Goal: Task Accomplishment & Management: Use online tool/utility

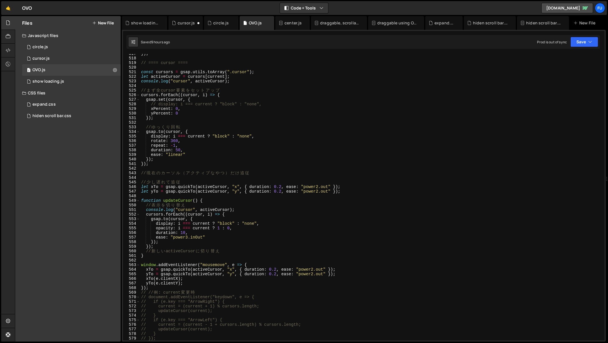
scroll to position [2373, 0]
click at [270, 252] on div "}) ; // ==== cursor ==== const cursors = gsap . utils . toArray ( ".cursor" ) ;…" at bounding box center [371, 199] width 462 height 296
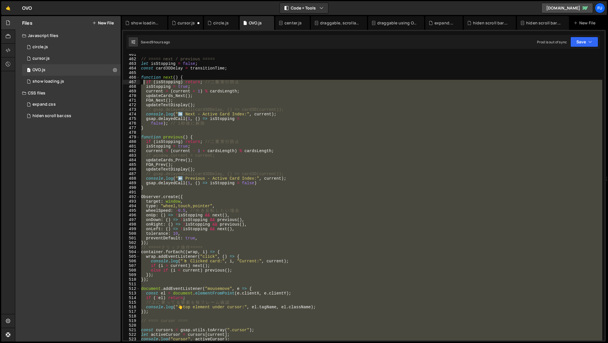
scroll to position [2115, 0]
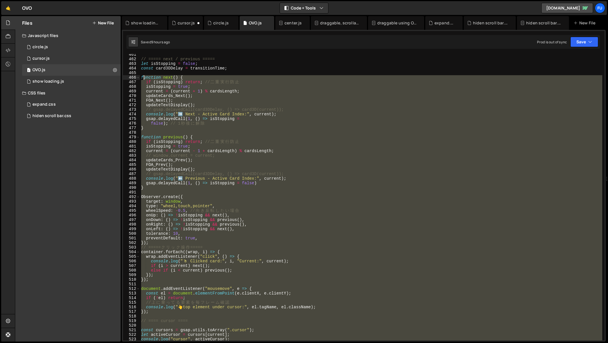
drag, startPoint x: 222, startPoint y: 288, endPoint x: 143, endPoint y: 77, distance: 225.2
click at [143, 77] on div "// ===== next / previous ===== let isStopping = false ; const card3DDelay = tra…" at bounding box center [371, 200] width 462 height 296
type textarea "function next() { if (isStopping) return; // 二重実行防止"
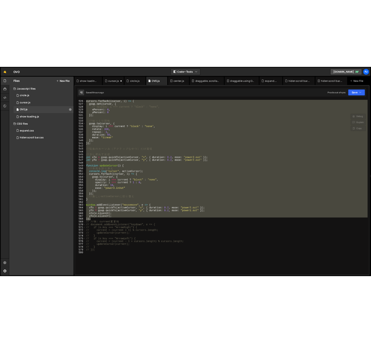
scroll to position [2412, 0]
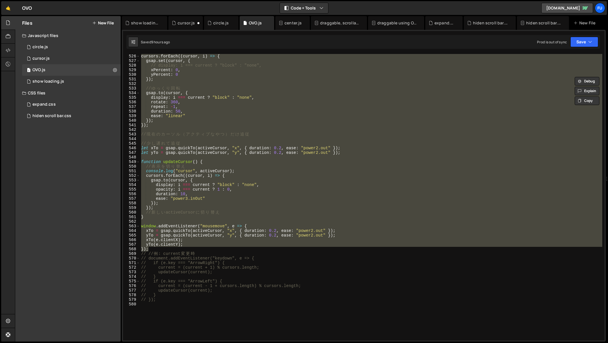
click at [192, 159] on div "cursors . forEach (( cursor , i ) => { gsap . set ( cursor , { // display: i ==…" at bounding box center [371, 197] width 462 height 287
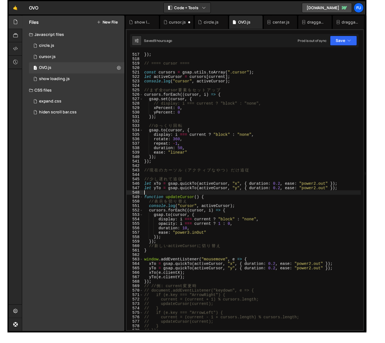
scroll to position [2370, 0]
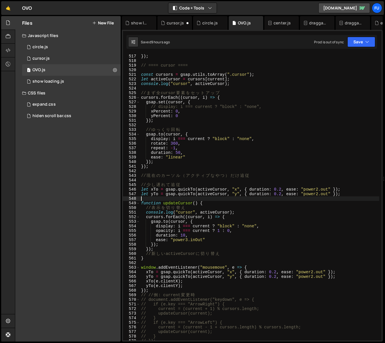
click at [270, 209] on div "}) ; // ==== cursor ==== const cursors = gsap . utils . toArray ( ".cursor" ) ;…" at bounding box center [259, 202] width 239 height 296
type textarea "// 表示を切り替え"
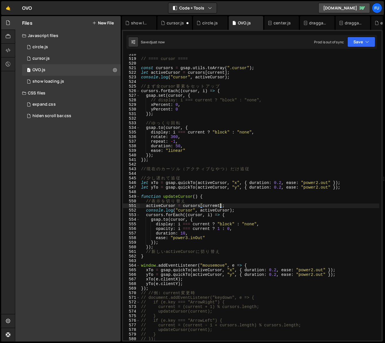
scroll to position [2378, 0]
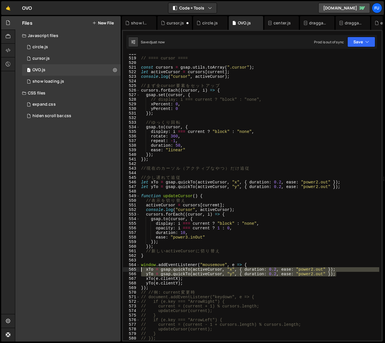
drag, startPoint x: 340, startPoint y: 275, endPoint x: 128, endPoint y: 270, distance: 211.9
click at [128, 270] on div "activeCursor = cursors[curremt]; 518 519 520 521 522 523 524 525 526 527 528 52…" at bounding box center [252, 197] width 258 height 287
click at [231, 246] on div "// ==== cursor ==== const cursors = gsap . utils . toArray ( ".cursor" ) ; let …" at bounding box center [259, 199] width 239 height 296
type textarea "});"
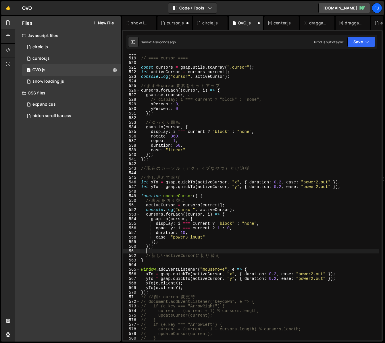
scroll to position [0, 0]
paste textarea "yTo = gsap.quickTo(activeCursor, "y", { duration: 0.2, ease: "power2.out" });"
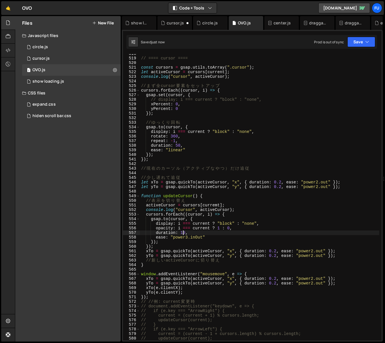
click at [184, 234] on div "// ==== cursor ==== const cursors = gsap . utils . toArray ( ".cursor" ) ; let …" at bounding box center [259, 199] width 239 height 296
click at [214, 206] on div "// ==== cursor ==== const cursors = gsap . utils . toArray ( ".cursor" ) ; let …" at bounding box center [259, 199] width 239 height 296
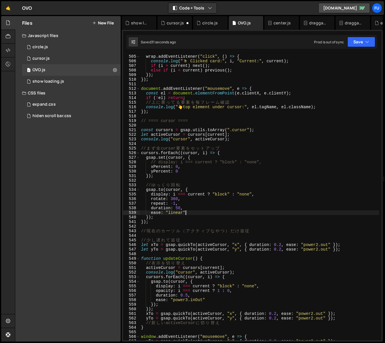
scroll to position [2315, 0]
click at [219, 210] on div "container . forEach (( wrap , i ) => { wrap . addEventListener ( "click" , ( ) …" at bounding box center [259, 198] width 239 height 296
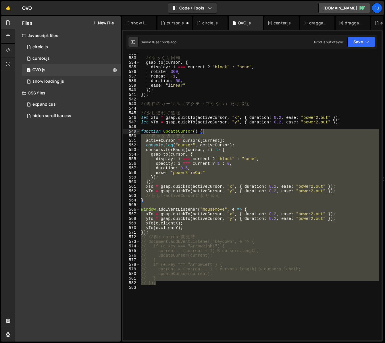
scroll to position [2442, 0]
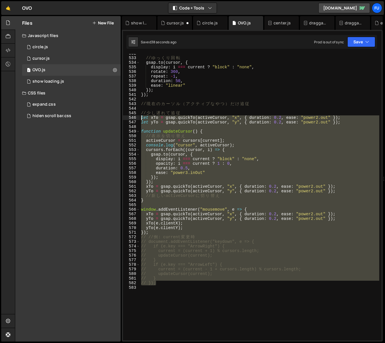
drag, startPoint x: 213, startPoint y: 194, endPoint x: 137, endPoint y: 115, distance: 109.2
click at [137, 115] on div "ease: "linear" 532 533 534 535 536 537 538 539 540 541 542 543 544 545 546 547 …" at bounding box center [252, 197] width 258 height 287
click at [161, 123] on div "// ゆ っ く り 回 転 gsap . to ( cursor , { display : i === current ? "block" : "none…" at bounding box center [259, 197] width 239 height 287
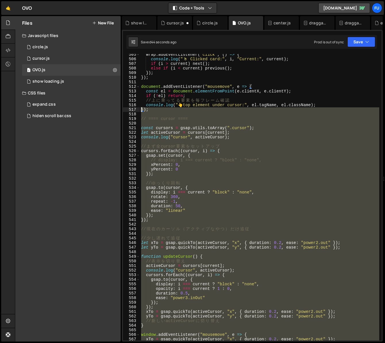
scroll to position [2317, 0]
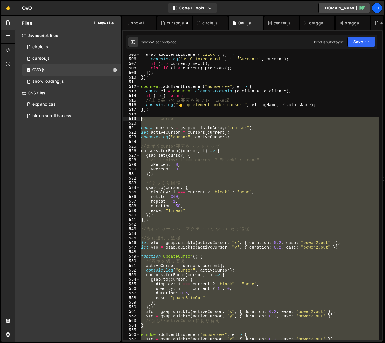
drag, startPoint x: 157, startPoint y: 234, endPoint x: 128, endPoint y: 119, distance: 118.4
click at [128, 119] on div "let yTo = gsap.quickTo(activeCursor, "y", { duration: 0.2, ease: "power2.out" }…" at bounding box center [252, 197] width 258 height 287
click at [283, 171] on div "wrap . addEventListener ( "click" , ( ) => { console . log ( " 🖱 ️ Clicked card…" at bounding box center [259, 197] width 239 height 287
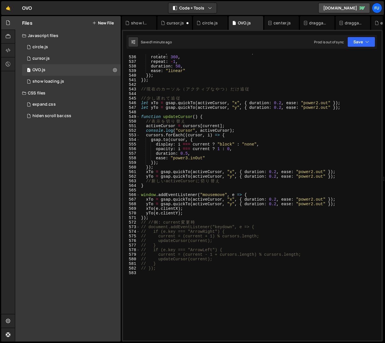
scroll to position [2456, 0]
click at [244, 141] on div "display : i === current ? "block" : "none" , rotate : 360 , repeat : - 1 , dura…" at bounding box center [259, 199] width 239 height 296
click at [225, 121] on div "display : i === current ? "block" : "none" , rotate : 360 , repeat : - 1 , dura…" at bounding box center [259, 199] width 239 height 296
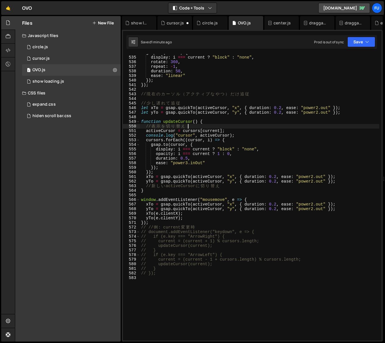
scroll to position [2451, 0]
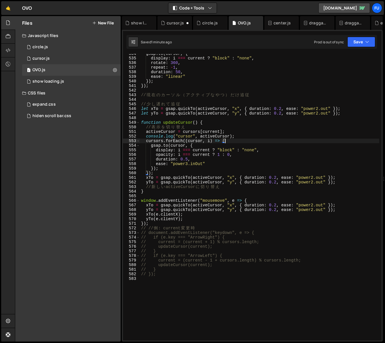
click at [233, 140] on div "gsap . to ( cursor , { display : i === current ? "block" : "none" , rotate : 36…" at bounding box center [259, 199] width 239 height 296
type textarea "cursors.forEach((cursor, i) => {"
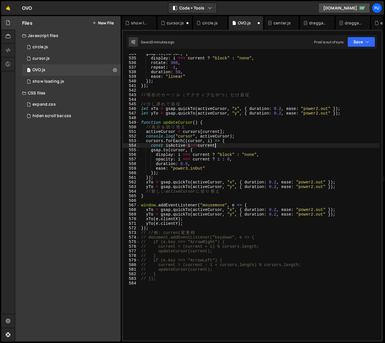
scroll to position [0, 5]
click at [213, 156] on div "gsap . to ( cursor , { display : i === current ? "block" : "none" , rotate : 36…" at bounding box center [259, 199] width 239 height 296
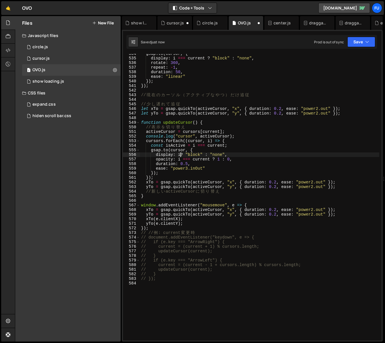
scroll to position [0, 3]
drag, startPoint x: 210, startPoint y: 160, endPoint x: 180, endPoint y: 159, distance: 30.2
click at [180, 159] on div "gsap . to ( cursor , { display : i === current ? "block" : "none" , rotate : 36…" at bounding box center [259, 199] width 239 height 296
drag, startPoint x: 248, startPoint y: 155, endPoint x: 124, endPoint y: 157, distance: 124.0
click at [124, 157] on div "opacity: isActive ? 1 : 0, 534 535 536 537 538 539 540 541 542 543 544 545 546 …" at bounding box center [252, 197] width 258 height 287
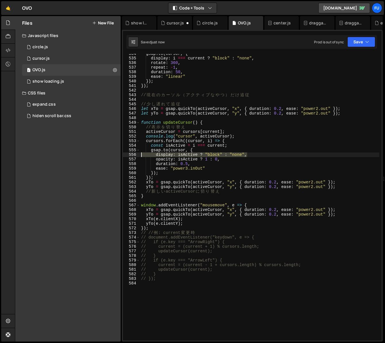
type textarea "display: isActive ? "block" : "none","
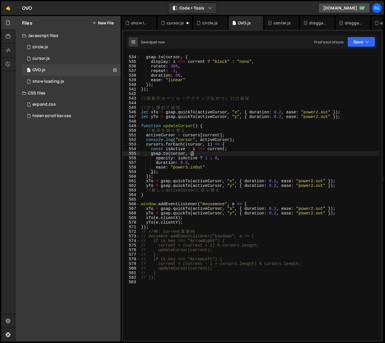
scroll to position [2447, 0]
click at [237, 149] on div "// ゆ っ く り 回 転 gsap . to ( cursor , { display : i === current ? "block" : "none…" at bounding box center [259, 199] width 239 height 296
type textarea "const isActive = i === current;"
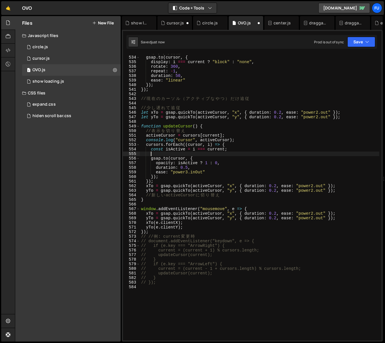
scroll to position [0, 0]
paste textarea "if (isActive) cursor.style.display = "block";"
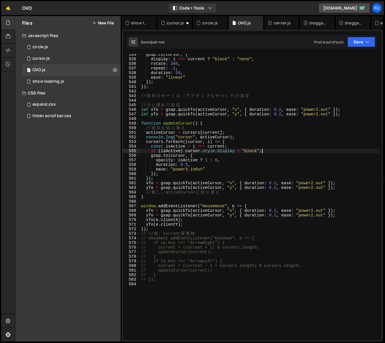
scroll to position [2451, 0]
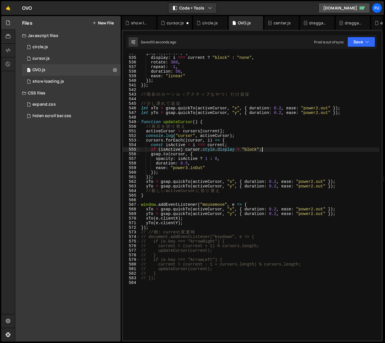
click at [217, 165] on div "gsap . to ( cursor , { display : i === current ? "block" : "none" , rotate : 36…" at bounding box center [259, 199] width 239 height 296
click at [215, 167] on div "gsap . to ( cursor , { display : i === current ? "block" : "none" , rotate : 36…" at bounding box center [259, 199] width 239 height 296
type textarea "ease: "power3.inOut","
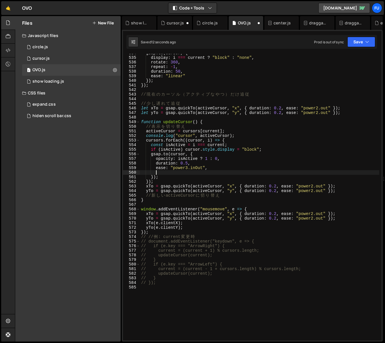
paste textarea "if (!isActive) cursor.style.display = "none";"
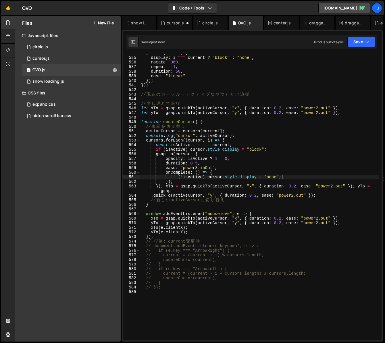
click at [289, 178] on div "gsap . to ( cursor , { display : i === current ? "block" : "none" , rotate : 36…" at bounding box center [259, 199] width 239 height 296
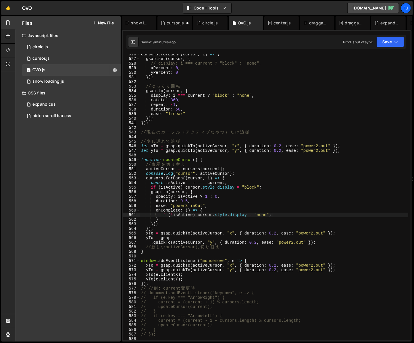
scroll to position [2414, 0]
click at [167, 190] on div "cursors . forEach (( cursor , i ) => { gsap . set ( cursor , { // display: i ==…" at bounding box center [274, 200] width 268 height 296
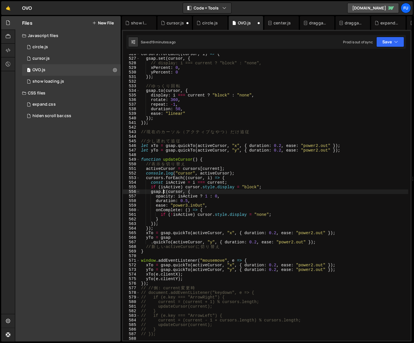
scroll to position [0, 2]
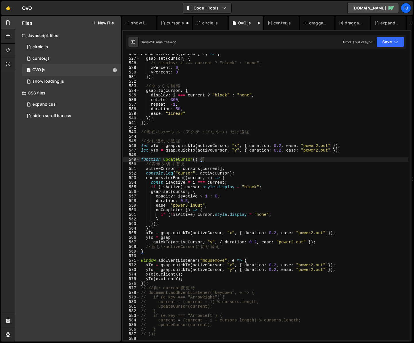
click at [299, 160] on div "cursors . forEach (( cursor , i ) => { gsap . set ( cursor , { // display: i ==…" at bounding box center [274, 200] width 268 height 296
click at [210, 204] on div "cursors . forEach (( cursor , i ) => { gsap . set ( cursor , { // display: i ==…" at bounding box center [274, 200] width 268 height 296
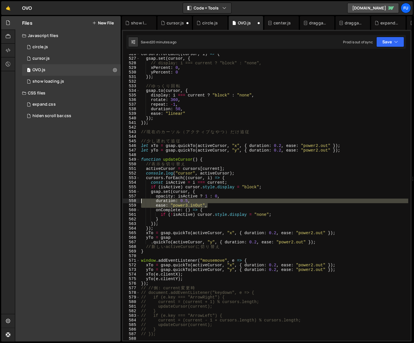
drag, startPoint x: 219, startPoint y: 205, endPoint x: 134, endPoint y: 202, distance: 85.3
click at [134, 202] on div "ease: "power3.inOut", 526 527 528 529 530 531 532 533 534 535 536 537 538 539 5…" at bounding box center [266, 197] width 287 height 287
type textarea "duration: 0.5, ease: "power3.inOut","
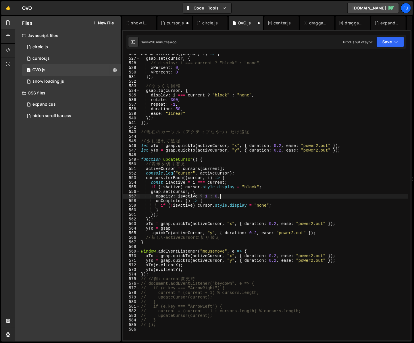
click at [278, 192] on div "cursors . forEach (( cursor , i ) => { gsap . set ( cursor , { // display: i ==…" at bounding box center [274, 200] width 268 height 296
click at [281, 185] on div "cursors . forEach (( cursor , i ) => { gsap . set ( cursor , { // display: i ==…" at bounding box center [274, 200] width 268 height 296
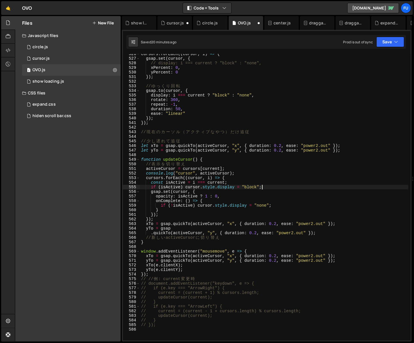
click at [275, 186] on div "cursors . forEach (( cursor , i ) => { gsap . set ( cursor , { // display: i ==…" at bounding box center [274, 200] width 268 height 296
click at [253, 192] on div "cursors . forEach (( cursor , i ) => { gsap . set ( cursor , { // display: i ==…" at bounding box center [274, 200] width 268 height 296
click at [258, 200] on div "cursors . forEach (( cursor , i ) => { gsap . set ( cursor , { // display: i ==…" at bounding box center [274, 200] width 268 height 296
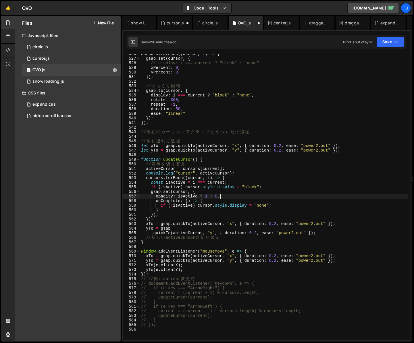
click at [253, 197] on div "cursors . forEach (( cursor , i ) => { gsap . set ( cursor , { // display: i ==…" at bounding box center [274, 200] width 268 height 296
type textarea "opacity: isActive ? 1 : 0,"
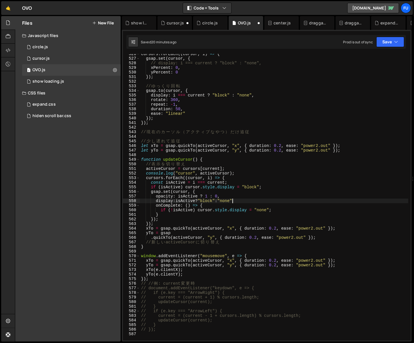
scroll to position [0, 6]
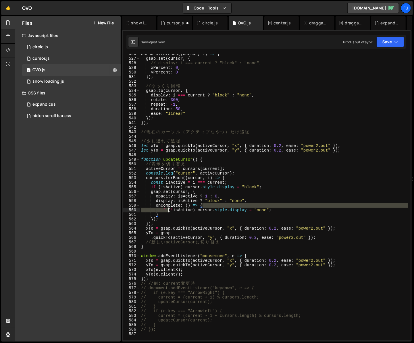
drag, startPoint x: 302, startPoint y: 208, endPoint x: 161, endPoint y: 207, distance: 141.0
click at [161, 207] on div "cursors . forEach (( cursor , i ) => { gsap . set ( cursor , { // display: i ==…" at bounding box center [274, 200] width 268 height 296
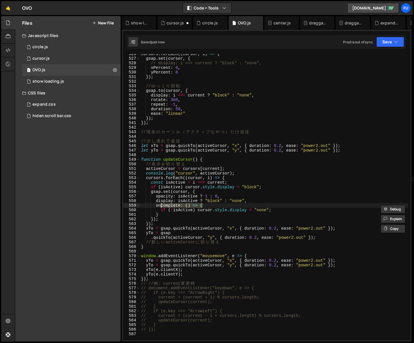
click at [163, 206] on div "cursors . forEach (( cursor , i ) => { gsap . set ( cursor , { // display: i ==…" at bounding box center [274, 197] width 268 height 287
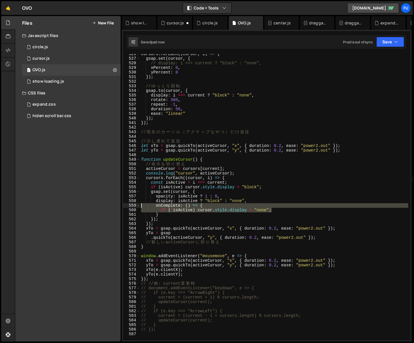
drag, startPoint x: 283, startPoint y: 211, endPoint x: 125, endPoint y: 206, distance: 158.8
click at [125, 206] on div "onComplete: () => { 526 527 528 529 530 531 532 533 534 535 536 537 538 539 540…" at bounding box center [266, 197] width 287 height 287
type textarea "onComplete: () => { if (!isActive) cursor.style.display = "none";"
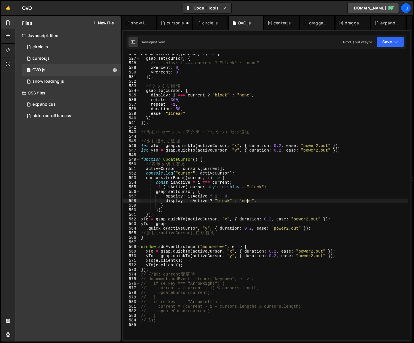
click at [192, 209] on div "cursors . forEach (( cursor , i ) => { gsap . set ( cursor , { // display: i ==…" at bounding box center [274, 200] width 268 height 296
click at [190, 207] on div "cursors . forEach (( cursor , i ) => { gsap . set ( cursor , { // display: i ==…" at bounding box center [274, 200] width 268 height 296
click at [157, 211] on div "cursors . forEach (( cursor , i ) => { gsap . set ( cursor , { // display: i ==…" at bounding box center [274, 200] width 268 height 296
click at [155, 210] on div "cursors . forEach (( cursor , i ) => { gsap . set ( cursor , { // display: i ==…" at bounding box center [274, 200] width 268 height 296
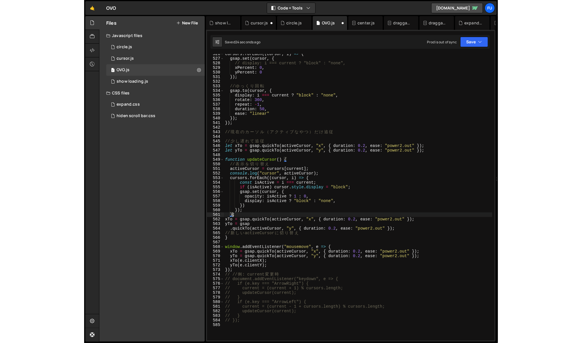
scroll to position [0, 0]
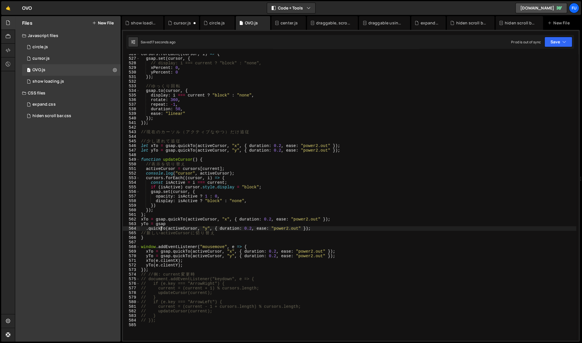
click at [162, 230] on div "cursors . forEach (( cursor , i ) => { gsap . set ( cursor , { // display: i ==…" at bounding box center [358, 200] width 436 height 296
click at [161, 235] on div "cursors . forEach (( cursor , i ) => { gsap . set ( cursor , { // display: i ==…" at bounding box center [358, 200] width 436 height 296
click at [167, 238] on div "cursors . forEach (( cursor , i ) => { gsap . set ( cursor , { // display: i ==…" at bounding box center [358, 200] width 436 height 296
click at [148, 213] on div "cursors . forEach (( cursor , i ) => { gsap . set ( cursor , { // display: i ==…" at bounding box center [358, 200] width 436 height 296
type textarea "}"
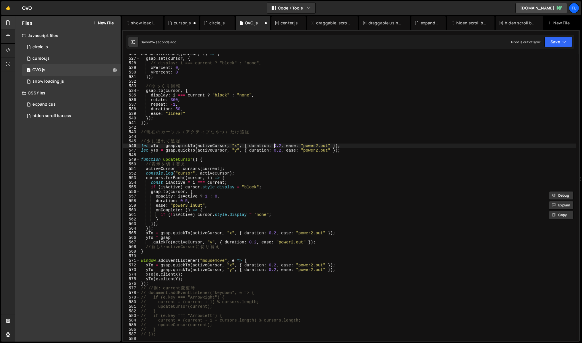
click at [274, 147] on div "cursors . forEach (( cursor , i ) => { gsap . set ( cursor , { // display: i ==…" at bounding box center [358, 200] width 436 height 296
click at [187, 201] on div "cursors . forEach (( cursor , i ) => { gsap . set ( cursor , { // display: i ==…" at bounding box center [358, 200] width 436 height 296
click at [271, 222] on div "cursors . forEach (( cursor , i ) => { gsap . set ( cursor , { // display: i ==…" at bounding box center [358, 199] width 436 height 296
click at [549, 43] on button "Save" at bounding box center [558, 42] width 28 height 10
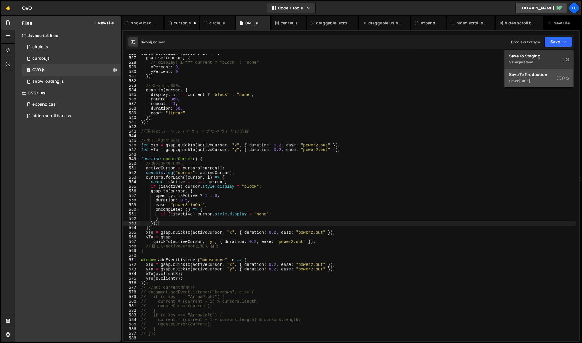
click at [543, 81] on div "Saved [DATE]" at bounding box center [539, 81] width 60 height 7
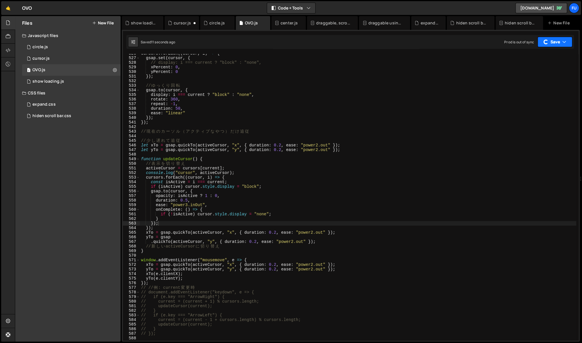
click at [562, 44] on button "Save" at bounding box center [554, 42] width 35 height 10
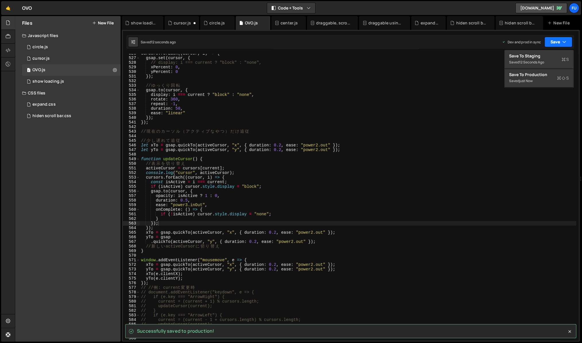
click at [562, 45] on button "Save" at bounding box center [558, 42] width 28 height 10
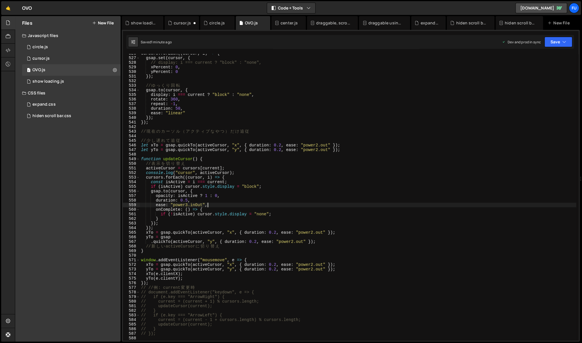
click at [289, 203] on div "cursors . forEach (( cursor , i ) => { gsap . set ( cursor , { // display: i ==…" at bounding box center [358, 199] width 436 height 296
click at [289, 202] on div "cursors . forEach (( cursor , i ) => { gsap . set ( cursor , { // display: i ==…" at bounding box center [358, 199] width 436 height 296
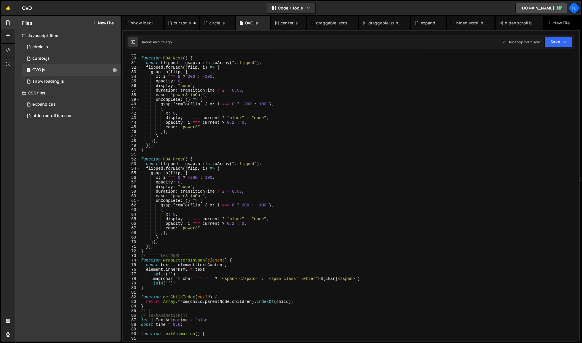
scroll to position [33, 0]
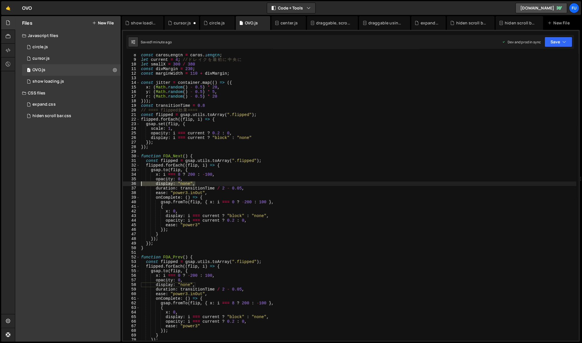
drag, startPoint x: 206, startPoint y: 185, endPoint x: 138, endPoint y: 184, distance: 68.3
click at [138, 184] on div "duration: 0.5, 8 9 10 11 12 13 14 15 16 17 18 19 20 21 22 23 24 25 26 27 28 29 …" at bounding box center [351, 197] width 456 height 287
click at [227, 184] on div "const cardsLength = cards . length ; let current = 4 ; // ド レ イ ク を 最 初 に 中 央 に…" at bounding box center [358, 197] width 436 height 287
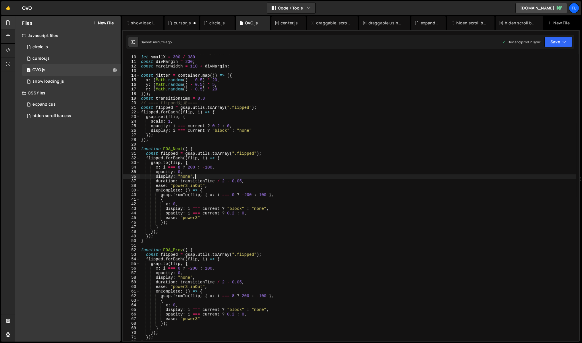
click at [299, 147] on div "let current = 4 ; // ド レ イ ク を 最 初 に 中 央 に let smallX = 300 / 380 const divMarg…" at bounding box center [358, 198] width 436 height 296
click at [300, 135] on div "let current = 4 ; // ド レ イ ク を 最 初 に 中 央 に let smallX = 300 / 380 const divMarg…" at bounding box center [358, 198] width 436 height 296
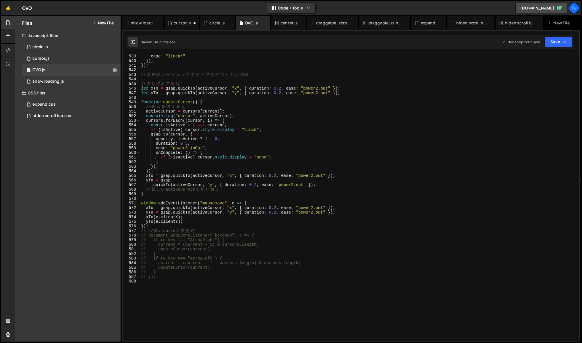
scroll to position [2471, 0]
drag, startPoint x: 150, startPoint y: 185, endPoint x: 224, endPoint y: 183, distance: 73.8
click at [150, 185] on div "duration : 50 , ease : "linear" }) ; }) ; // 現 在 の カ ー ソ ル （ ア ク テ ィ ブ な や つ ） …" at bounding box center [358, 197] width 436 height 296
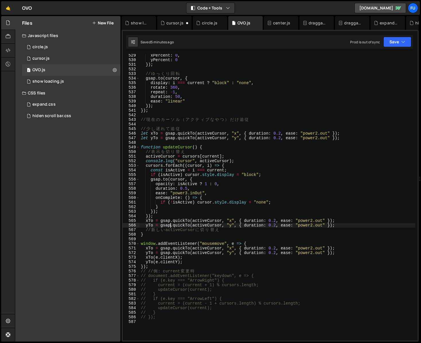
scroll to position [2427, 0]
click at [349, 223] on div "xPercent : 0 , yPercent : 0 }) ; // ゆ っ く り 回 転 gsap . to ( cursor , { display …" at bounding box center [278, 200] width 276 height 296
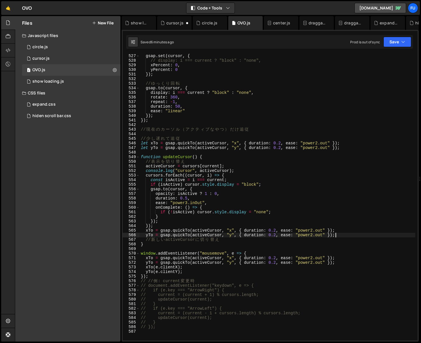
scroll to position [2416, 0]
click at [347, 233] on div "cursors . forEach (( cursor , i ) => { gsap . set ( cursor , { // display: i ==…" at bounding box center [278, 197] width 276 height 296
click at [347, 240] on div "cursors . forEach (( cursor , i ) => { gsap . set ( cursor , { // display: i ==…" at bounding box center [278, 197] width 276 height 296
click at [345, 234] on div "cursors . forEach (( cursor , i ) => { gsap . set ( cursor , { // display: i ==…" at bounding box center [278, 197] width 276 height 296
click at [344, 239] on div "cursors . forEach (( cursor , i ) => { gsap . set ( cursor , { // display: i ==…" at bounding box center [278, 197] width 276 height 296
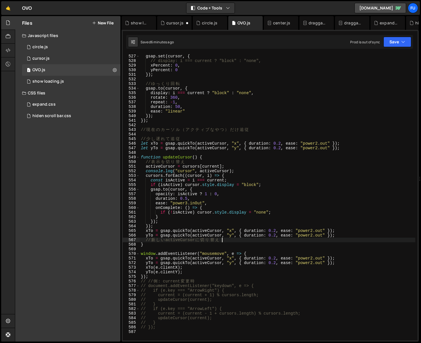
click at [342, 245] on div "cursors . forEach (( cursor , i ) => { gsap . set ( cursor , { // display: i ==…" at bounding box center [278, 197] width 276 height 296
click at [343, 239] on div "cursors . forEach (( cursor , i ) => { gsap . set ( cursor , { // display: i ==…" at bounding box center [278, 197] width 276 height 296
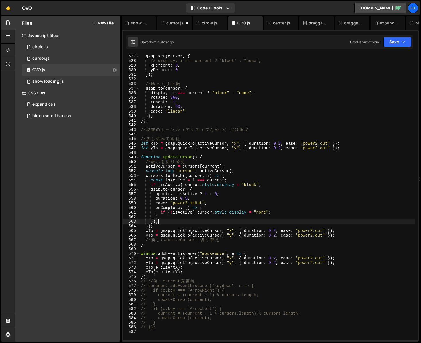
click at [234, 223] on div "cursors . forEach (( cursor , i ) => { gsap . set ( cursor , { // display: i ==…" at bounding box center [278, 197] width 276 height 296
click at [240, 212] on div "cursors . forEach (( cursor , i ) => { gsap . set ( cursor , { // display: i ==…" at bounding box center [278, 197] width 276 height 296
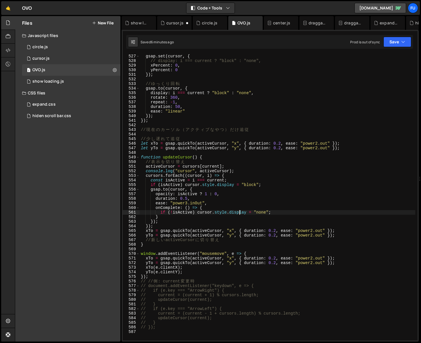
click at [295, 206] on div "cursors . forEach (( cursor , i ) => { gsap . set ( cursor , { // display: i ==…" at bounding box center [278, 197] width 276 height 296
click at [217, 193] on div "cursors . forEach (( cursor , i ) => { gsap . set ( cursor , { // display: i ==…" at bounding box center [278, 197] width 276 height 296
click at [232, 193] on div "cursors . forEach (( cursor , i ) => { gsap . set ( cursor , { // display: i ==…" at bounding box center [278, 197] width 276 height 296
click at [256, 216] on div "cursors . forEach (( cursor , i ) => { gsap . set ( cursor , { // display: i ==…" at bounding box center [278, 197] width 276 height 296
click at [257, 212] on div "cursors . forEach (( cursor , i ) => { gsap . set ( cursor , { // display: i ==…" at bounding box center [278, 197] width 276 height 296
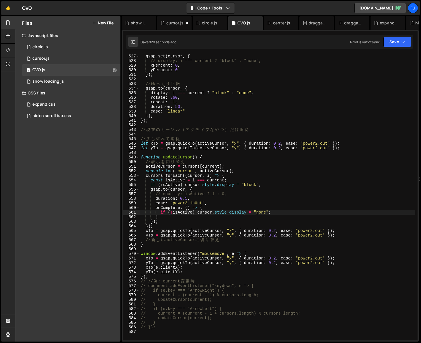
click at [257, 208] on div "cursors . forEach (( cursor , i ) => { gsap . set ( cursor , { // display: i ==…" at bounding box center [278, 197] width 276 height 296
click at [272, 208] on div "cursors . forEach (( cursor , i ) => { gsap . set ( cursor , { // display: i ==…" at bounding box center [278, 197] width 276 height 296
click at [272, 204] on div "cursors . forEach (( cursor , i ) => { gsap . set ( cursor , { // display: i ==…" at bounding box center [278, 197] width 276 height 296
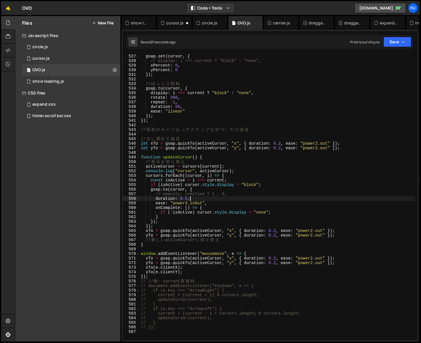
click at [272, 199] on div "cursors . forEach (( cursor , i ) => { gsap . set ( cursor , { // display: i ==…" at bounding box center [278, 197] width 276 height 296
click at [272, 195] on div "cursors . forEach (( cursor , i ) => { gsap . set ( cursor , { // display: i ==…" at bounding box center [278, 197] width 276 height 296
click at [272, 192] on div "cursors . forEach (( cursor , i ) => { gsap . set ( cursor , { // display: i ==…" at bounding box center [278, 197] width 276 height 296
click at [273, 188] on div "cursors . forEach (( cursor , i ) => { gsap . set ( cursor , { // display: i ==…" at bounding box center [278, 197] width 276 height 296
click at [299, 183] on div "cursors . forEach (( cursor , i ) => { gsap . set ( cursor , { // display: i ==…" at bounding box center [278, 197] width 276 height 296
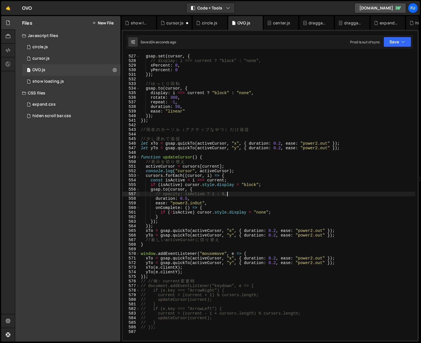
click at [288, 195] on div "cursors . forEach (( cursor , i ) => { gsap . set ( cursor , { // display: i ==…" at bounding box center [278, 197] width 276 height 296
click at [288, 198] on div "cursors . forEach (( cursor , i ) => { gsap . set ( cursor , { // display: i ==…" at bounding box center [278, 197] width 276 height 296
click at [287, 203] on div "cursors . forEach (( cursor , i ) => { gsap . set ( cursor , { // display: i ==…" at bounding box center [278, 197] width 276 height 296
click at [287, 206] on div "cursors . forEach (( cursor , i ) => { gsap . set ( cursor , { // display: i ==…" at bounding box center [278, 197] width 276 height 296
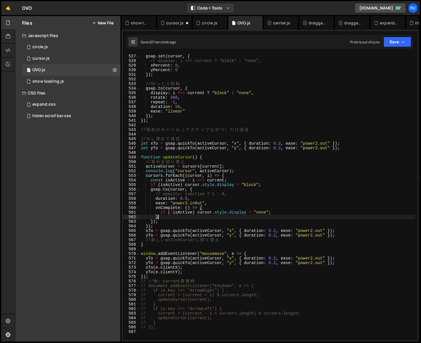
click at [308, 216] on div "cursors . forEach (( cursor , i ) => { gsap . set ( cursor , { // display: i ==…" at bounding box center [278, 197] width 276 height 296
click at [308, 215] on div "cursors . forEach (( cursor , i ) => { gsap . set ( cursor , { // display: i ==…" at bounding box center [278, 197] width 276 height 296
click at [308, 214] on div "cursors . forEach (( cursor , i ) => { gsap . set ( cursor , { // display: i ==…" at bounding box center [278, 197] width 276 height 296
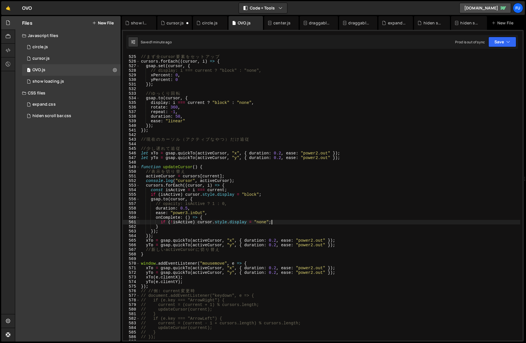
scroll to position [2405, 0]
click at [315, 210] on div "// ま ず 全 cursor 要 素 を セ ッ ト ア ッ プ cursors . forEach (( cursor , i ) => { gsap .…" at bounding box center [330, 199] width 380 height 296
click at [313, 207] on div "// ま ず 全 cursor 要 素 を セ ッ ト ア ッ プ cursors . forEach (( cursor , i ) => { gsap .…" at bounding box center [330, 199] width 380 height 296
type textarea "// opacity: isActive ? 1 : 0,"
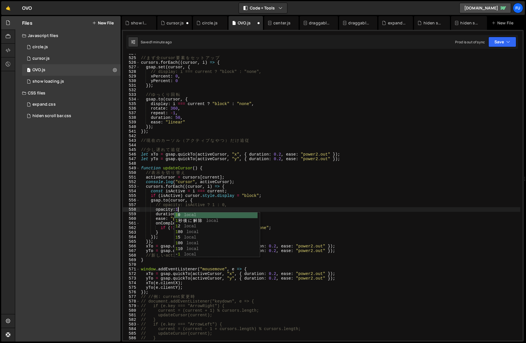
scroll to position [0, 2]
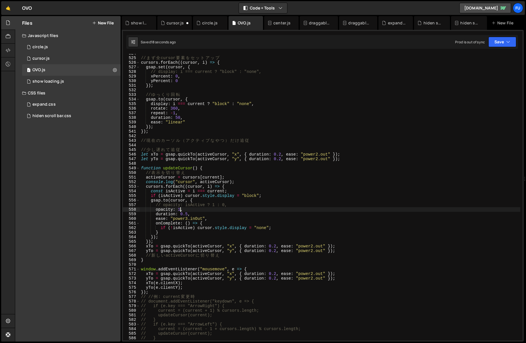
click at [257, 204] on div "// ま ず 全 cursor 要 素 を セ ッ ト ア ッ プ cursors . forEach (( cursor , i ) => { gsap .…" at bounding box center [330, 199] width 380 height 296
click at [256, 206] on div "// ま ず 全 cursor 要 素 を セ ッ ト ア ッ プ cursors . forEach (( cursor , i ) => { gsap .…" at bounding box center [330, 199] width 380 height 296
click at [256, 209] on div "// ま ず 全 cursor 要 素 を セ ッ ト ア ッ プ cursors . forEach (( cursor , i ) => { gsap .…" at bounding box center [330, 199] width 380 height 296
click at [284, 227] on div "// ま ず 全 cursor 要 素 を セ ッ ト ア ッ プ cursors . forEach (( cursor , i ) => { gsap .…" at bounding box center [330, 199] width 380 height 296
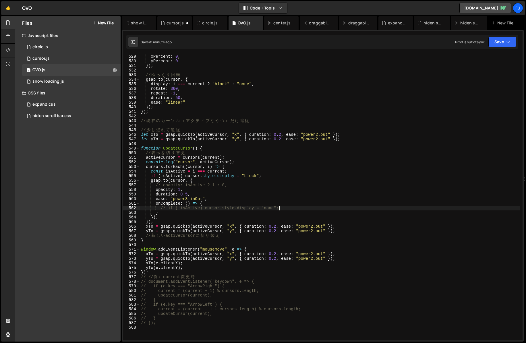
scroll to position [2427, 0]
click at [263, 184] on div "xPercent : 0 , yPercent : 0 }) ; // ゆ っ く り 回 転 gsap . to ( cursor , { display …" at bounding box center [330, 201] width 380 height 296
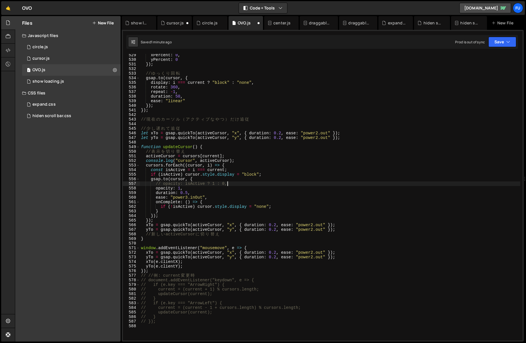
type textarea "opacity: isActive ? 1 : 0,"
click at [215, 141] on div "xPercent : 0 , yPercent : 0 }) ; // ゆ っ く り 回 転 gsap . to ( cursor , { display …" at bounding box center [330, 201] width 380 height 296
click at [215, 146] on div "xPercent : 0 , yPercent : 0 }) ; // ゆ っ く り 回 転 gsap . to ( cursor , { display …" at bounding box center [330, 201] width 380 height 296
click at [359, 138] on div "xPercent : 0 , yPercent : 0 }) ; // ゆ っ く り 回 転 gsap . to ( cursor , { display …" at bounding box center [330, 201] width 380 height 296
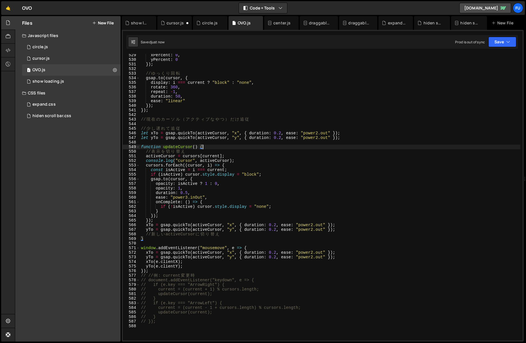
type textarea "let yTo = gsap.quickTo(activeCursor, "y", { duration: 0.2, ease: "power2.out" }…"
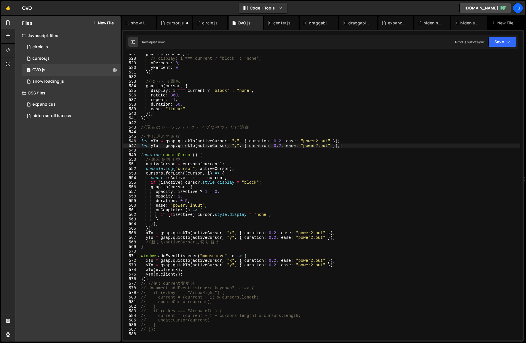
scroll to position [2410, 0]
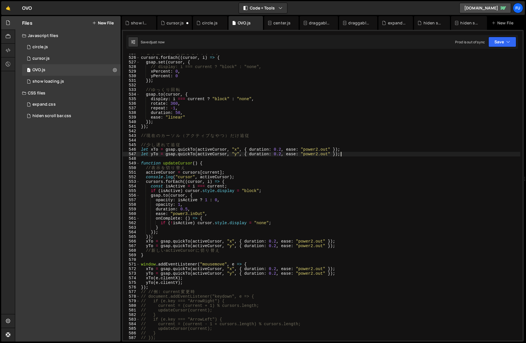
click at [359, 138] on div "// ま ず 全 cursor 要 素 を セ ッ ト ア ッ プ cursors . forEach (( cursor , i ) => { gsap .…" at bounding box center [330, 199] width 380 height 296
click at [358, 134] on div "// ま ず 全 cursor 要 素 を セ ッ ト ア ッ プ cursors . forEach (( cursor , i ) => { gsap .…" at bounding box center [330, 199] width 380 height 296
type textarea "// 現在のカーソル（アクティブなやつ）だけ追従"
click at [358, 131] on div "// ま ず 全 cursor 要 素 を セ ッ ト ア ッ プ cursors . forEach (( cursor , i ) => { gsap .…" at bounding box center [330, 199] width 380 height 296
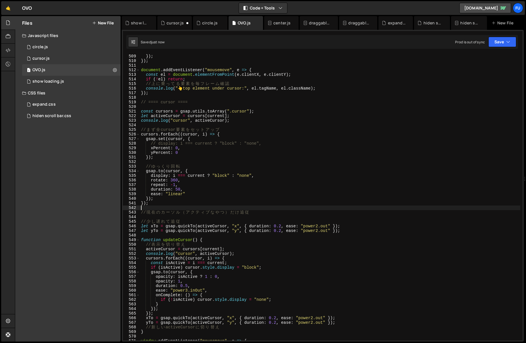
scroll to position [2334, 0]
click at [287, 128] on div "}) ; }) ; document . addEventListener ( "mousemove" , e => { const el = documen…" at bounding box center [330, 202] width 380 height 296
click at [287, 122] on div "}) ; }) ; document . addEventListener ( "mousemove" , e => { const el = documen…" at bounding box center [330, 202] width 380 height 296
type textarea "console.log("cursor", activeCursor);"
click at [286, 123] on div "}) ; }) ; document . addEventListener ( "mousemove" , e => { const el = documen…" at bounding box center [330, 202] width 380 height 296
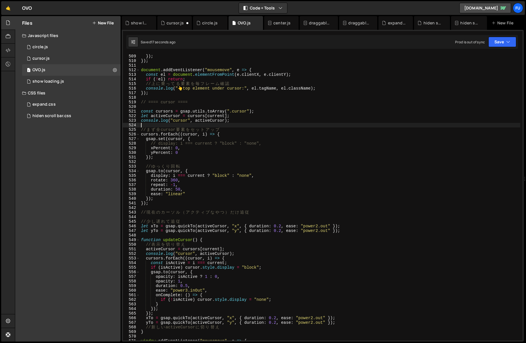
click at [286, 123] on div "}) ; }) ; document . addEventListener ( "mousemove" , e => { const el = documen…" at bounding box center [330, 202] width 380 height 296
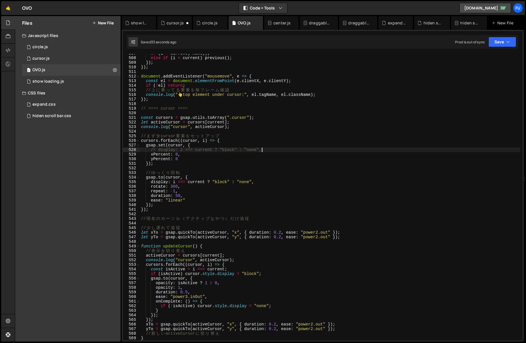
click at [274, 148] on div "if ( i > current ) next ( ) ; else if ( i < current ) previous ( ) ; }) ; }) ; …" at bounding box center [330, 199] width 380 height 296
click at [272, 150] on div "if ( i > current ) next ( ) ; else if ( i < current ) previous ( ) ; }) ; }) ; …" at bounding box center [330, 199] width 380 height 296
click at [271, 151] on div "if ( i > current ) next ( ) ; else if ( i < current ) previous ( ) ; }) ; }) ; …" at bounding box center [330, 199] width 380 height 296
click at [269, 152] on div "if ( i > current ) next ( ) ; else if ( i < current ) previous ( ) ; }) ; }) ; …" at bounding box center [330, 199] width 380 height 296
click at [267, 154] on div "if ( i > current ) next ( ) ; else if ( i < current ) previous ( ) ; }) ; }) ; …" at bounding box center [330, 199] width 380 height 296
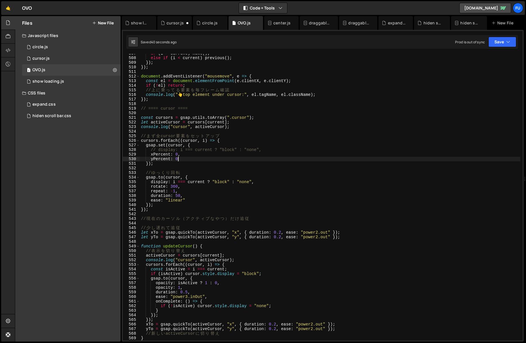
click at [179, 157] on div "if ( i > current ) next ( ) ; else if ( i < current ) previous ( ) ; }) ; }) ; …" at bounding box center [330, 199] width 380 height 296
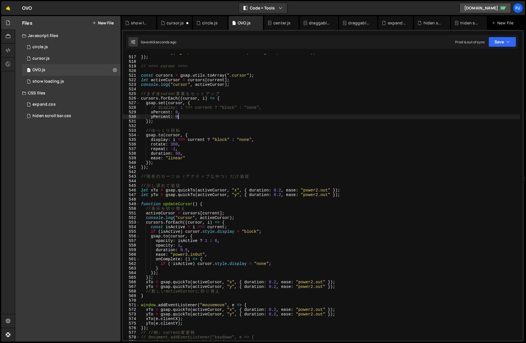
scroll to position [2369, 0]
click at [238, 119] on div "console . log ( " 👆 top element under cursor:" , el . tagName , el . className …" at bounding box center [330, 199] width 380 height 296
click at [229, 123] on div "console . log ( " 👆 top element under cursor:" , el . tagName , el . className …" at bounding box center [330, 199] width 380 height 296
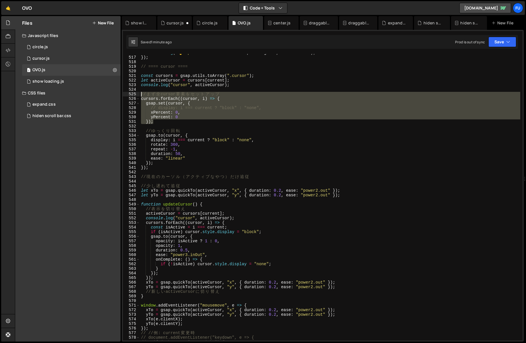
drag, startPoint x: 229, startPoint y: 123, endPoint x: 121, endPoint y: 94, distance: 111.9
click at [121, 94] on div "Files New File Javascript files 1 circle.js 0 1 cursor.js 0 1 OVO.js 0 1 0" at bounding box center [270, 179] width 511 height 326
type textarea "// まず全cursor要素をセットアップ cursors.forEach((cursor, i) => {"
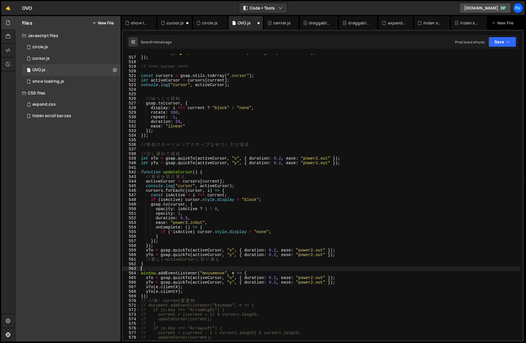
click at [287, 269] on div "console . log ( " 👆 top element under cursor:" , el . tagName , el . className …" at bounding box center [330, 199] width 380 height 296
click at [278, 272] on div "console . log ( " 👆 top element under cursor:" , el . tagName , el . className …" at bounding box center [330, 199] width 380 height 296
type textarea "window.addEventListener("mousemove", e => {"
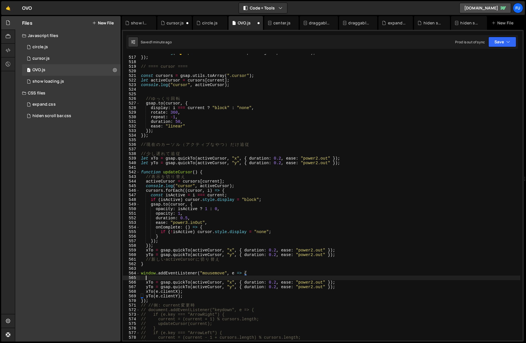
paste textarea "});"
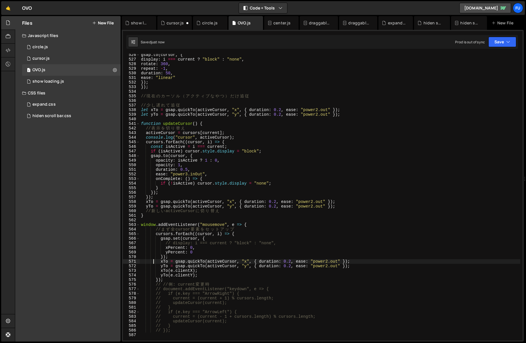
scroll to position [2423, 0]
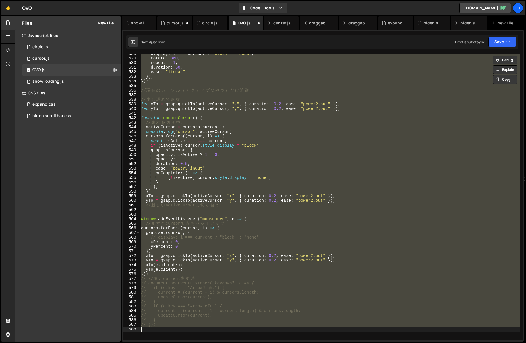
click at [260, 239] on div "display : i === current ? "block" : "none" , rotate : 360 , repeat : - 1 , dura…" at bounding box center [330, 197] width 380 height 287
type textarea "// display: i === current ? "block" : "none","
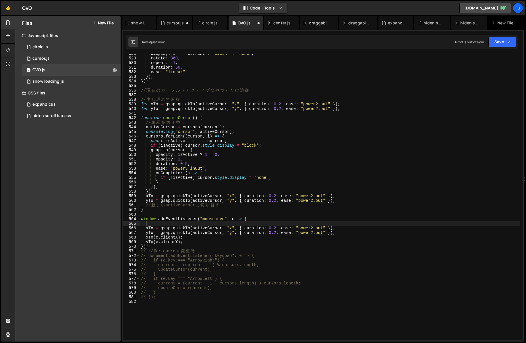
paste textarea "});"
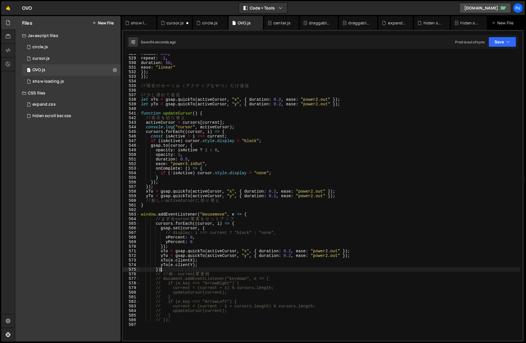
click at [162, 268] on div "rotate : 360 , repeat : - 1 , duration : 50 , ease : "linear" }) ; }) ; // 現 在 …" at bounding box center [330, 199] width 380 height 296
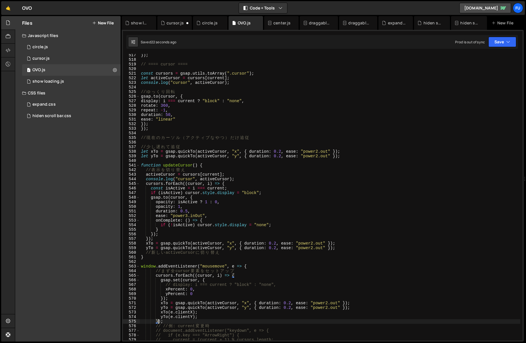
scroll to position [2379, 0]
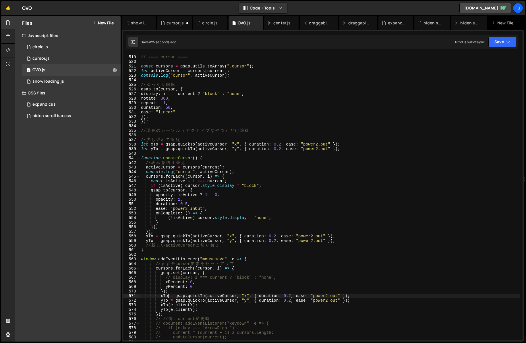
click at [169, 296] on div "// ==== cursor ==== const cursors = gsap . utils . toArray ( ".cursor" ) ; let …" at bounding box center [330, 198] width 380 height 296
click at [169, 291] on div "// ==== cursor ==== const cursors = gsap . utils . toArray ( ".cursor" ) ; let …" at bounding box center [330, 198] width 380 height 296
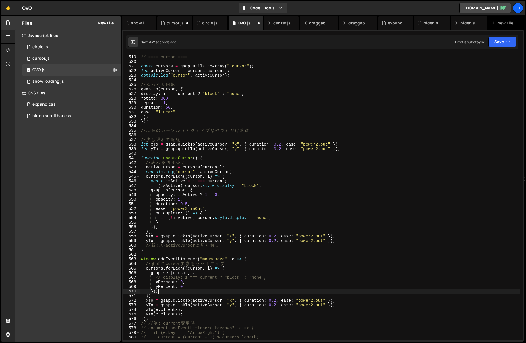
scroll to position [0, 1]
click at [190, 296] on div "// ==== cursor ==== const cursors = gsap . utils . toArray ( ".cursor" ) ; let …" at bounding box center [330, 198] width 380 height 296
click at [182, 284] on div "// ==== cursor ==== const cursors = gsap . utils . toArray ( ".cursor" ) ; let …" at bounding box center [330, 200] width 380 height 296
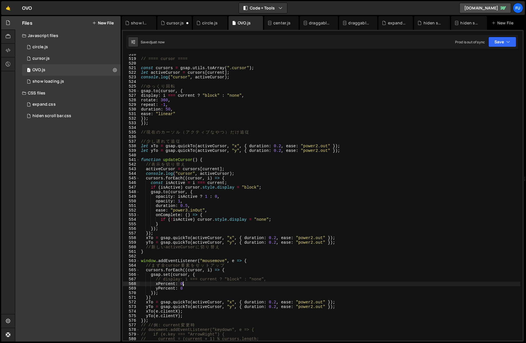
click at [180, 312] on div "// ==== cursor ==== const cursors = gsap . utils . toArray ( ".cursor" ) ; let …" at bounding box center [330, 200] width 380 height 296
drag, startPoint x: 180, startPoint y: 312, endPoint x: 154, endPoint y: 311, distance: 26.2
click at [154, 311] on div "// ==== cursor ==== const cursors = gsap . utils . toArray ( ".cursor" ) ; let …" at bounding box center [330, 200] width 380 height 296
click at [165, 312] on div "// ==== cursor ==== const cursors = gsap . utils . toArray ( ".cursor" ) ; let …" at bounding box center [330, 197] width 380 height 287
click at [182, 285] on div "// ==== cursor ==== const cursors = gsap . utils . toArray ( ".cursor" ) ; let …" at bounding box center [330, 200] width 380 height 296
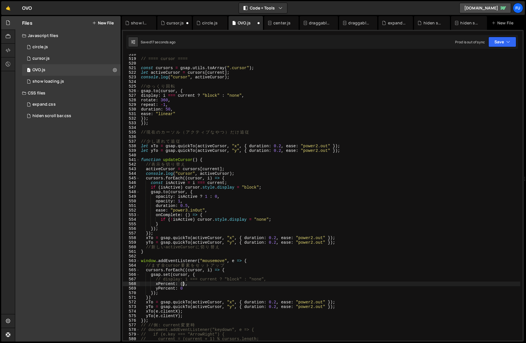
scroll to position [0, 3]
click at [75, 49] on div "1 circle.js 0" at bounding box center [72, 46] width 100 height 11
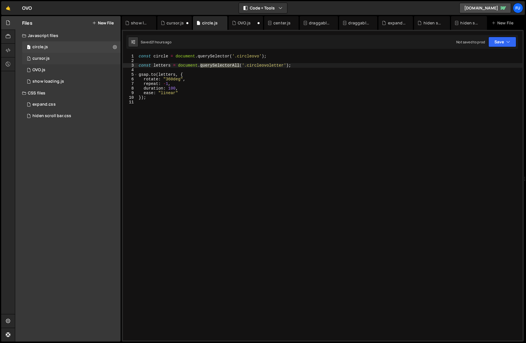
click at [73, 58] on div "1 cursor.js 0" at bounding box center [72, 58] width 100 height 11
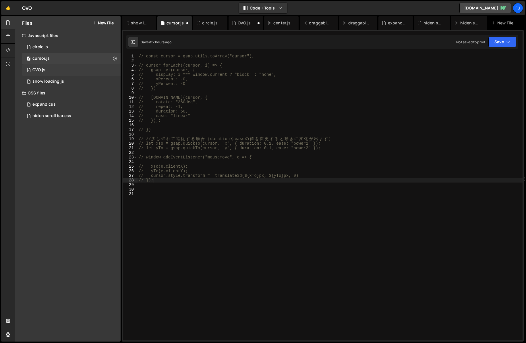
click at [73, 66] on div "1 OVO.js 0" at bounding box center [72, 69] width 100 height 11
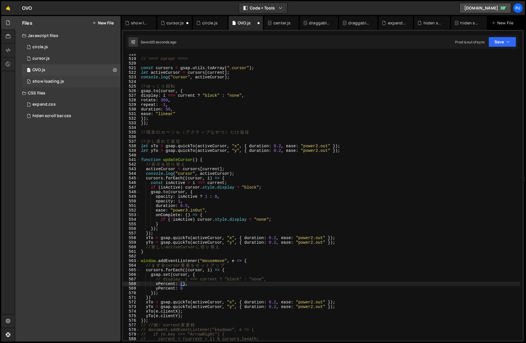
scroll to position [1782, 0]
click at [183, 284] on div "// ==== cursor ==== const cursors = gsap . utils . toArray ( ".cursor" ) ; let …" at bounding box center [330, 200] width 380 height 296
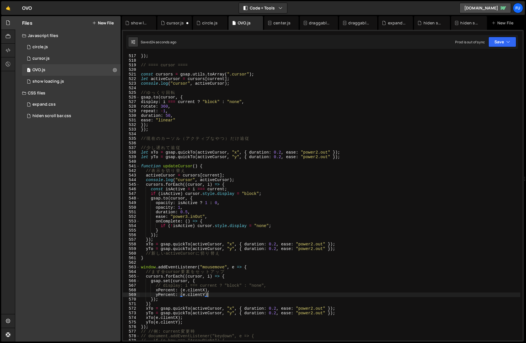
scroll to position [2354, 0]
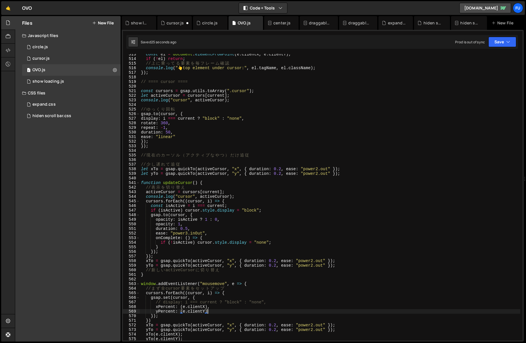
click at [145, 146] on div "const el = document . elementFromPoint ( e . clientX , e . clientY ) ; if ( ! e…" at bounding box center [330, 200] width 380 height 296
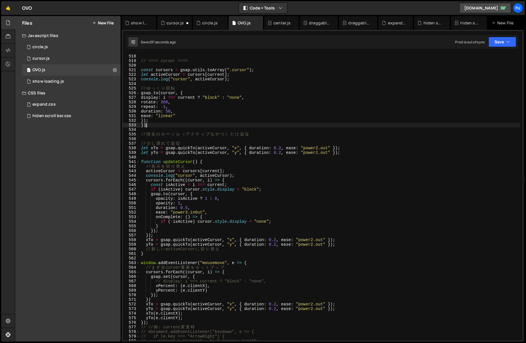
scroll to position [2395, 0]
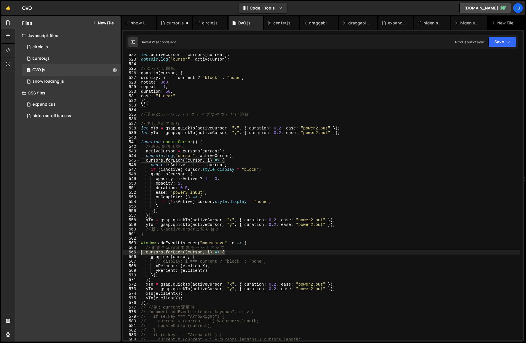
drag, startPoint x: 229, startPoint y: 251, endPoint x: 126, endPoint y: 251, distance: 102.8
click at [126, 251] on div "}); 522 523 524 525 526 527 528 529 530 531 532 533 534 535 536 537 538 539 540…" at bounding box center [323, 197] width 400 height 287
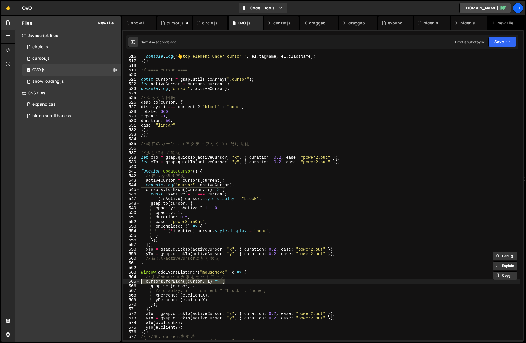
scroll to position [2336, 0]
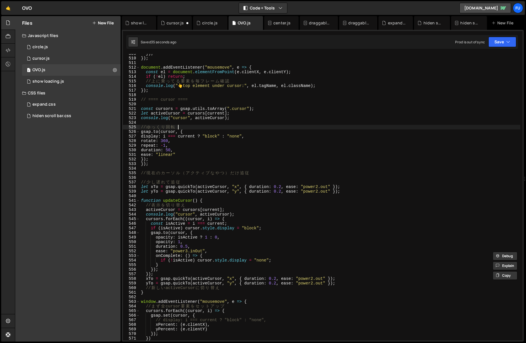
click at [181, 127] on div "}) ; }) ; document . addEventListener ( "mousemove" , e => { const el = documen…" at bounding box center [330, 199] width 380 height 296
type textarea "// ゆっくり回転"
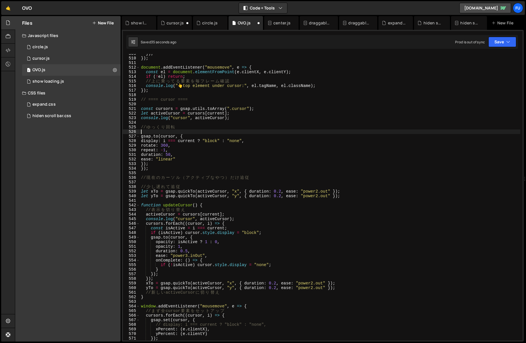
paste textarea "cursors.forEach((cursor, i) => {"
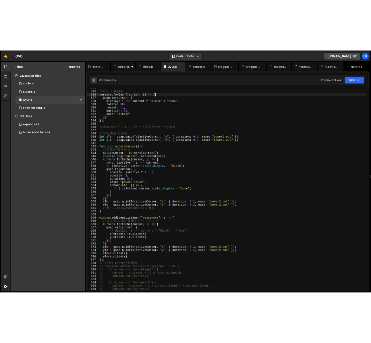
scroll to position [2405, 0]
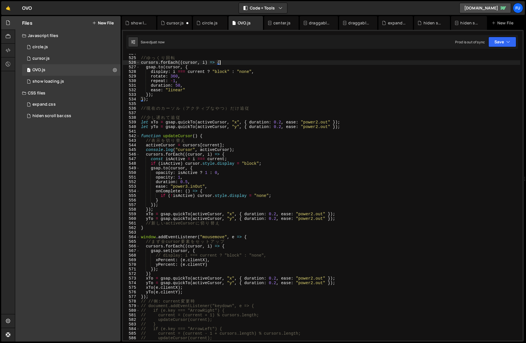
click at [185, 297] on div "// ゆ っ く り 回 転 cursors . forEach (( cursor , i ) => { gsap . to ( cursor , { di…" at bounding box center [330, 199] width 380 height 296
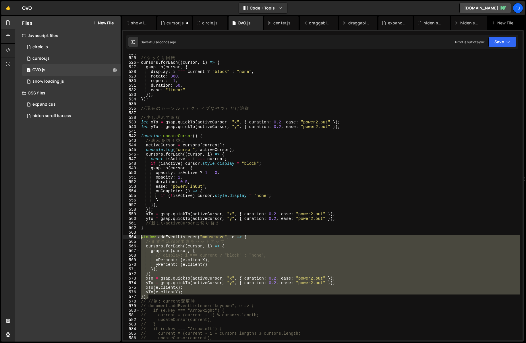
drag, startPoint x: 165, startPoint y: 297, endPoint x: 127, endPoint y: 239, distance: 70.1
click at [127, 239] on div "}); 524 525 526 527 528 529 530 531 532 533 534 535 536 537 538 539 540 541 542…" at bounding box center [323, 197] width 400 height 287
click at [379, 70] on div "// ゆ っ く り 回 転 cursors . forEach (( cursor , i ) => { gsap . to ( cursor , { di…" at bounding box center [330, 199] width 380 height 296
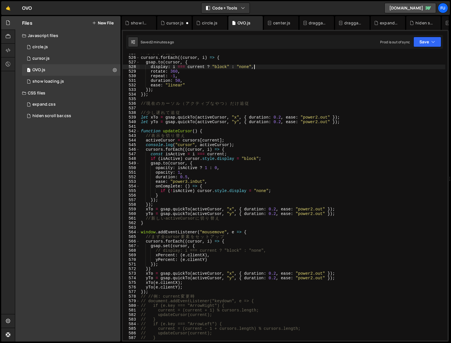
scroll to position [2410, 0]
click at [207, 255] on div "// ゆ っ く り 回 転 cursors . forEach (( cursor , i ) => { gsap . to ( cursor , { di…" at bounding box center [293, 199] width 306 height 296
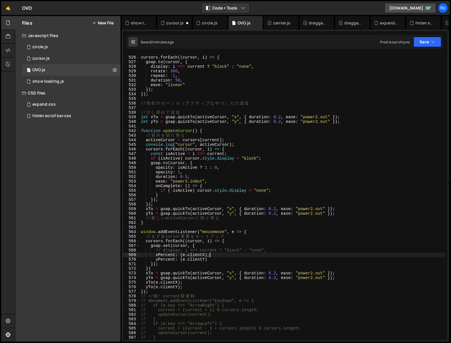
click at [235, 257] on div "// ゆ っ く り 回 転 cursors . forEach (( cursor , i ) => { gsap . to ( cursor , { di…" at bounding box center [293, 199] width 306 height 296
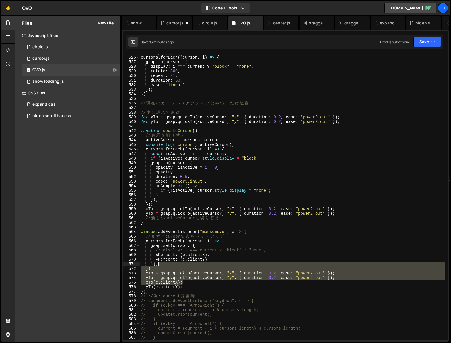
drag, startPoint x: 340, startPoint y: 281, endPoint x: 299, endPoint y: 262, distance: 44.5
click at [299, 262] on div "// ゆ っ く り 回 転 cursors . forEach (( cursor , i ) => { gsap . to ( cursor , { di…" at bounding box center [293, 199] width 306 height 296
click at [299, 262] on div "// ゆ っ く り 回 転 cursors . forEach (( cursor , i ) => { gsap . to ( cursor , { di…" at bounding box center [293, 197] width 306 height 287
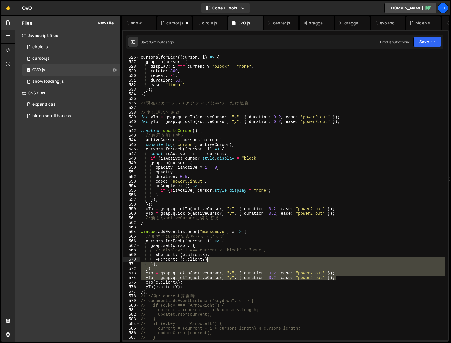
drag, startPoint x: 347, startPoint y: 277, endPoint x: 236, endPoint y: 261, distance: 111.4
click at [236, 261] on div "// ゆ っ く り 回 転 cursors . forEach (( cursor , i ) => { gsap . to ( cursor , { di…" at bounding box center [293, 199] width 306 height 296
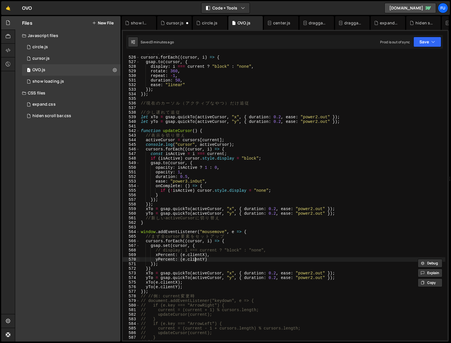
click at [195, 262] on div "// ゆ っ く り 回 転 cursors . forEach (( cursor , i ) => { gsap . to ( cursor , { di…" at bounding box center [293, 199] width 306 height 296
type textarea "// });"
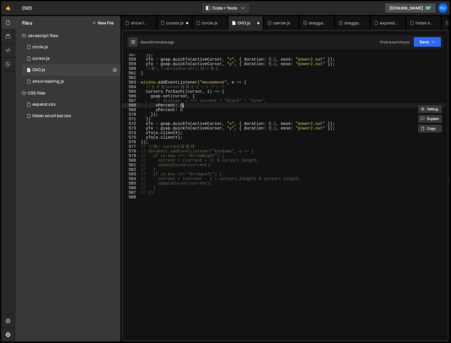
scroll to position [2551, 0]
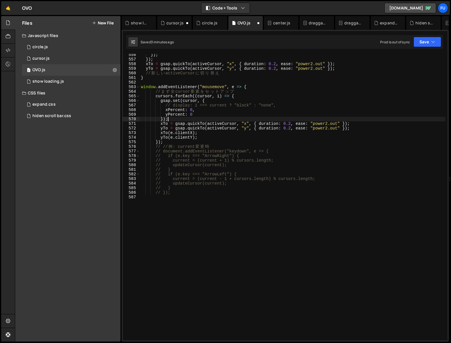
type textarea "// });"
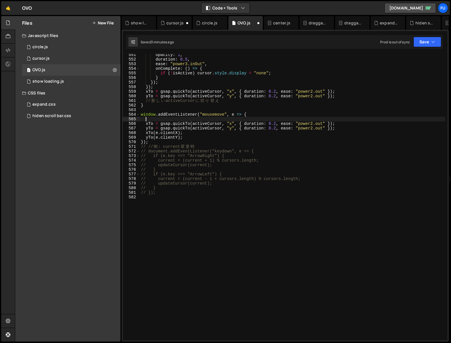
type textarea "window.addEventListener("mousemove", e => {"
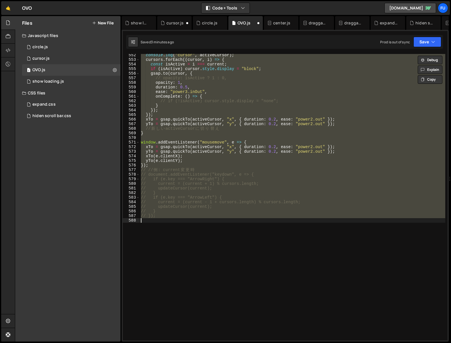
scroll to position [2430, 0]
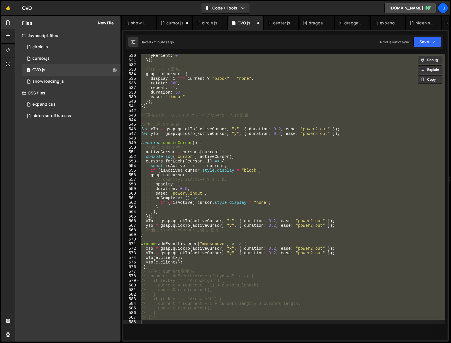
click at [171, 259] on div "yPercent : 0 }) ; // ゆ っ く り 回 転 gsap . to ( cursor , { display : i === current…" at bounding box center [293, 197] width 306 height 287
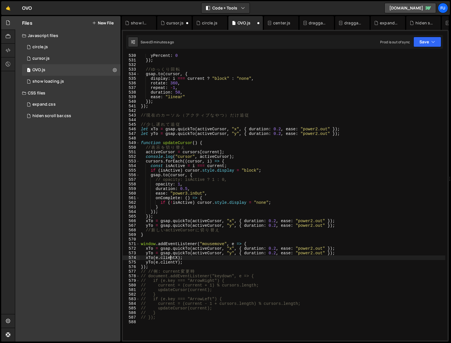
click at [192, 265] on div "yPercent : 0 }) ; // ゆ っ く り 回 転 gsap . to ( cursor , { display : i === current…" at bounding box center [293, 201] width 306 height 296
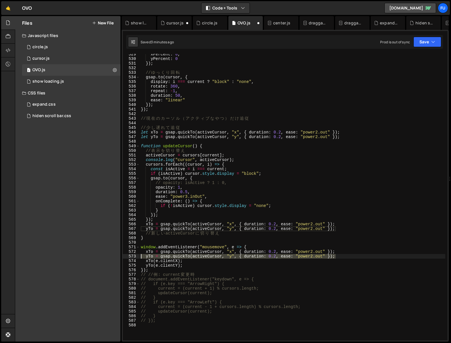
drag, startPoint x: 347, startPoint y: 256, endPoint x: 136, endPoint y: 255, distance: 210.5
click at [136, 255] on div "yTo(e.clientY); 529 530 531 532 533 534 535 536 537 538 539 540 541 542 543 544…" at bounding box center [285, 197] width 325 height 287
type textarea "yTo = gsap.quickTo(activeCursor, "y", { duration: 0.2, ease: "power2.out" });"
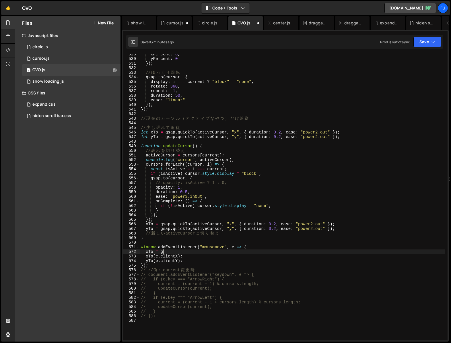
type textarea "x"
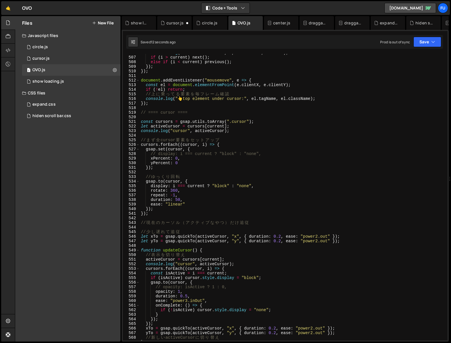
scroll to position [2317, 0]
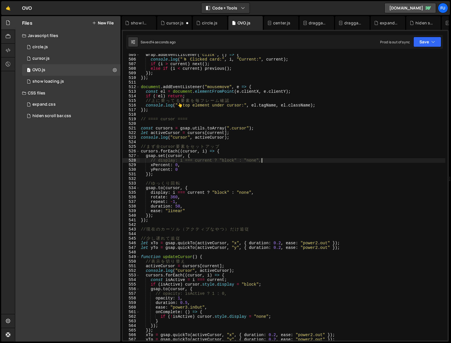
click at [268, 162] on div "wrap . addEventListener ( "click" , ( ) => { console . log ( " 🖱 ️ Clicked card…" at bounding box center [293, 201] width 306 height 296
click at [396, 100] on div "wrap . addEventListener ( "click" , ( ) => { console . log ( " 🖱 ️ Clicked card…" at bounding box center [293, 201] width 306 height 296
type textarea "// 上に乗ってる要素を毎フレーム確認"
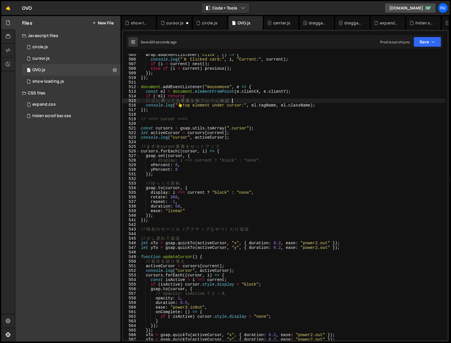
click at [339, 124] on div "wrap . addEventListener ( "click" , ( ) => { console . log ( " 🖱 ️ Clicked card…" at bounding box center [293, 201] width 306 height 296
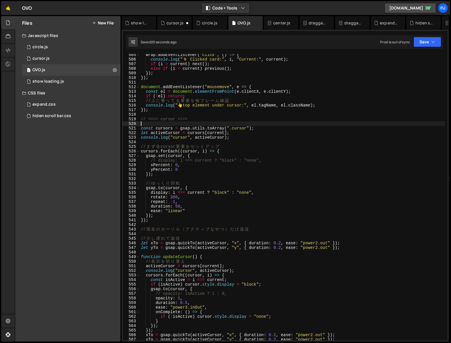
click at [339, 127] on div "wrap . addEventListener ( "click" , ( ) => { console . log ( " 🖱 ️ Clicked card…" at bounding box center [293, 201] width 306 height 296
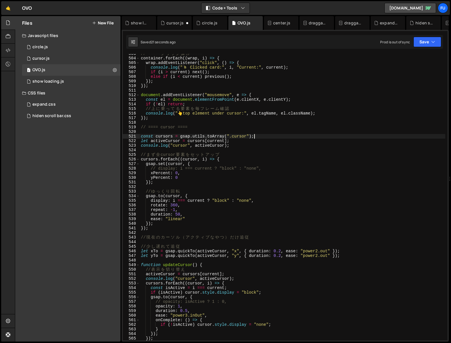
scroll to position [2308, 0]
click at [98, 56] on div "1 cursor.js 0" at bounding box center [72, 58] width 100 height 11
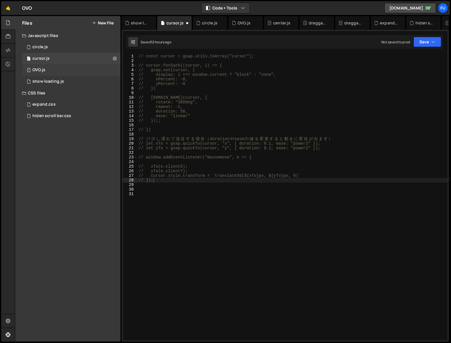
click at [106, 69] on div "1 OVO.js 0" at bounding box center [72, 69] width 100 height 11
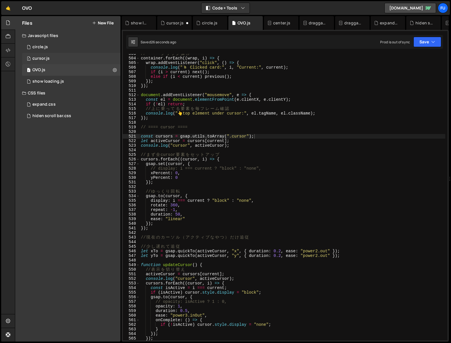
click at [106, 57] on div "1 cursor.js 0" at bounding box center [72, 58] width 100 height 11
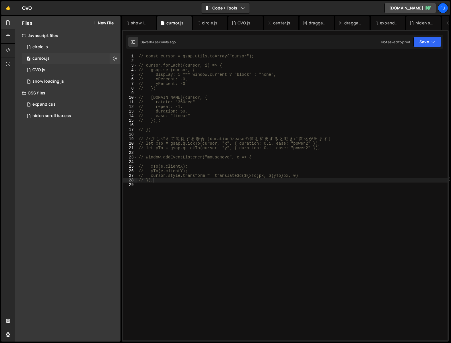
click at [70, 63] on div "1 cursor.js 0" at bounding box center [72, 58] width 100 height 11
click at [70, 65] on div "1 OVO.js 0" at bounding box center [72, 69] width 100 height 11
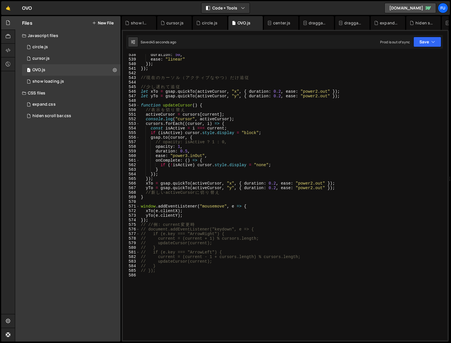
scroll to position [2462, 0]
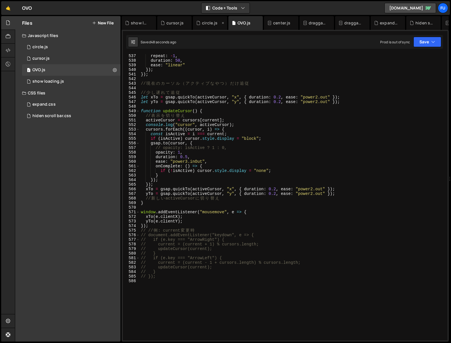
click at [225, 22] on icon at bounding box center [223, 23] width 4 height 6
click at [187, 22] on icon at bounding box center [187, 23] width 4 height 6
click at [150, 22] on icon at bounding box center [152, 23] width 4 height 6
click at [188, 21] on icon at bounding box center [187, 23] width 4 height 6
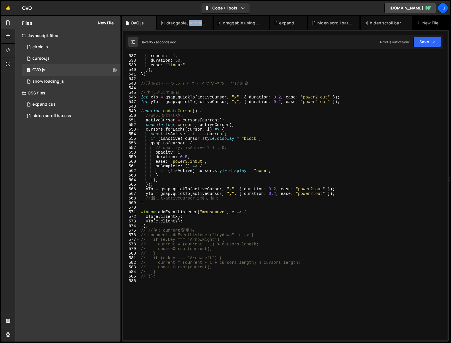
click at [188, 21] on div "draggable, scrollable.js" at bounding box center [186, 23] width 39 height 6
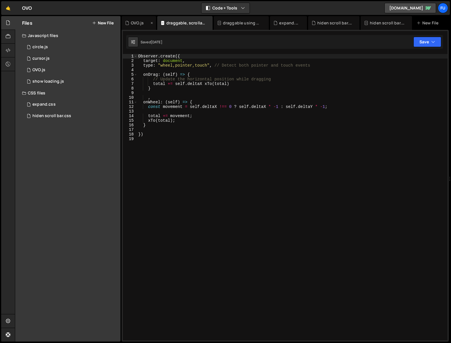
click at [135, 24] on div "OVO.js" at bounding box center [137, 23] width 13 height 6
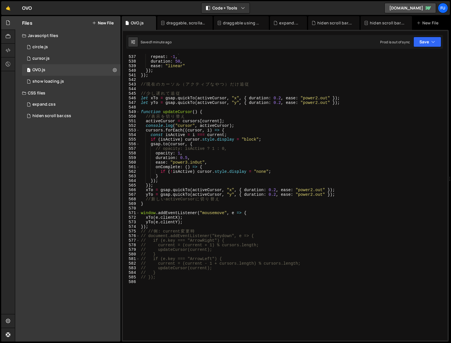
scroll to position [2449, 0]
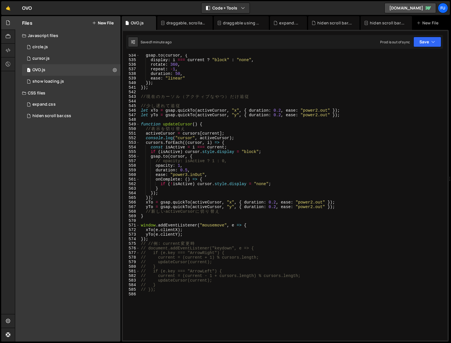
click at [239, 160] on div "gsap . to ( cursor , { display : i === current ? "block" : "none" , rotate : 36…" at bounding box center [293, 201] width 306 height 296
click at [246, 183] on div "gsap . to ( cursor , { display : i === current ? "block" : "none" , rotate : 36…" at bounding box center [293, 201] width 306 height 296
click at [245, 164] on div "gsap . to ( cursor , { display : i === current ? "block" : "none" , rotate : 36…" at bounding box center [293, 201] width 306 height 296
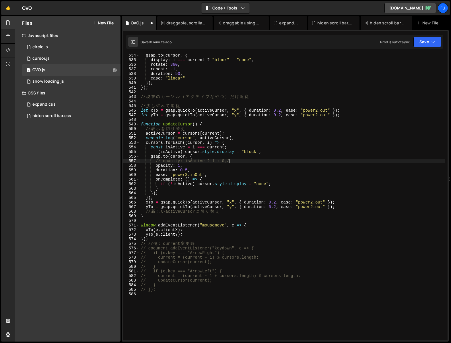
click at [237, 160] on div "gsap . to ( cursor , { display : i === current ? "block" : "none" , rotate : 36…" at bounding box center [293, 201] width 306 height 296
click at [262, 210] on div "gsap . to ( cursor , { display : i === current ? "block" : "none" , rotate : 36…" at bounding box center [293, 201] width 306 height 296
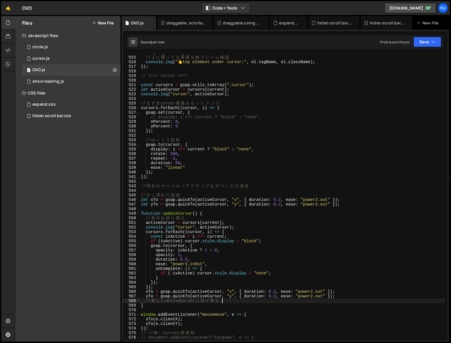
scroll to position [2359, 0]
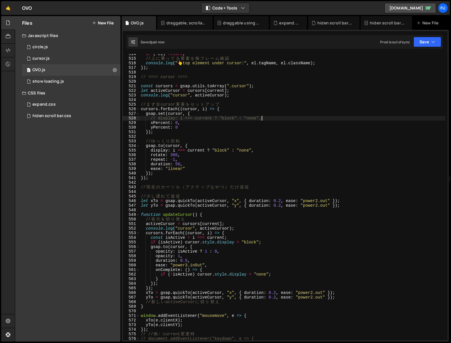
click at [267, 118] on div "if ( ! el ) return ; // 上 に 乗 っ て る 要 素 を 毎 フ レ ー ム 確 認 console . log ( " 👆 top…" at bounding box center [293, 200] width 306 height 296
click at [59, 55] on div "1 cursor.js 0" at bounding box center [72, 58] width 100 height 11
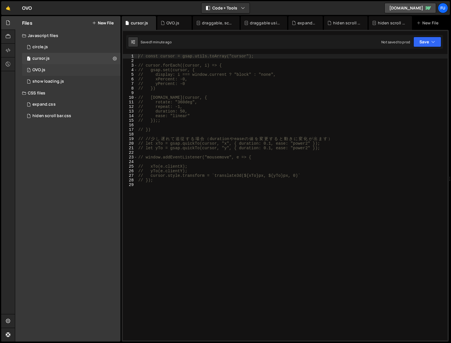
click at [86, 72] on div "1 OVO.js 0" at bounding box center [72, 69] width 100 height 11
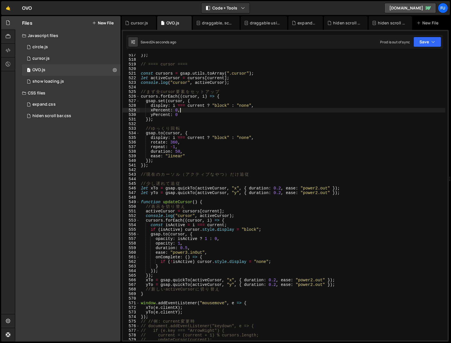
scroll to position [0, 2]
click at [279, 109] on div "}) ; // ==== cursor ==== const cursors = gsap . utils . toArray ( ".cursor" ) ;…" at bounding box center [293, 201] width 306 height 296
click at [279, 108] on div "}) ; // ==== cursor ==== const cursors = gsap . utils . toArray ( ".cursor" ) ;…" at bounding box center [293, 201] width 306 height 296
drag, startPoint x: 168, startPoint y: 107, endPoint x: 149, endPoint y: 106, distance: 18.7
click at [149, 106] on div "}) ; // ==== cursor ==== const cursors = gsap . utils . toArray ( ".cursor" ) ;…" at bounding box center [293, 201] width 306 height 296
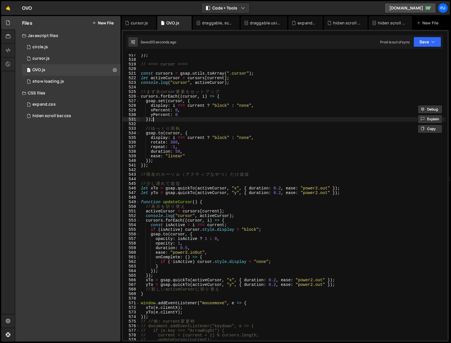
click at [258, 118] on div "}) ; // ==== cursor ==== const cursors = gsap . utils . toArray ( ".cursor" ) ;…" at bounding box center [293, 201] width 306 height 296
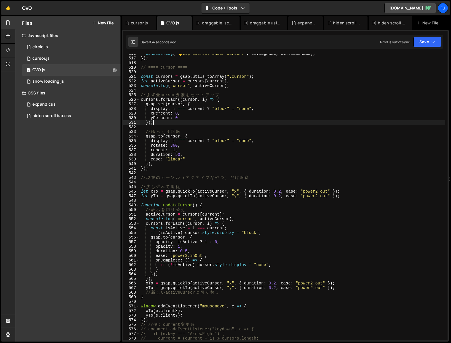
scroll to position [2367, 0]
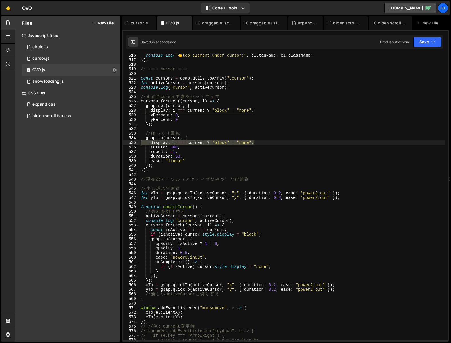
drag, startPoint x: 261, startPoint y: 143, endPoint x: 86, endPoint y: 142, distance: 174.6
click at [86, 142] on div "Files New File Javascript files 1 circle.js 0 1 cursor.js 0 1 OVO.js 0 1 0" at bounding box center [233, 179] width 436 height 326
type textarea "display: i === current ? "block" : "none","
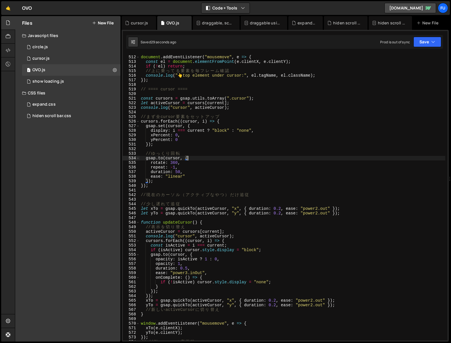
scroll to position [2346, 0]
click at [232, 154] on div "document . addEventListener ( "mousemove" , e => { const el = document . elemen…" at bounding box center [293, 199] width 306 height 296
click at [233, 146] on div "document . addEventListener ( "mousemove" , e => { const el = document . elemen…" at bounding box center [293, 199] width 306 height 296
click at [231, 139] on div "document . addEventListener ( "mousemove" , e => { const el = document . elemen…" at bounding box center [293, 199] width 306 height 296
click at [231, 136] on div "document . addEventListener ( "mousemove" , e => { const el = document . elemen…" at bounding box center [293, 199] width 306 height 296
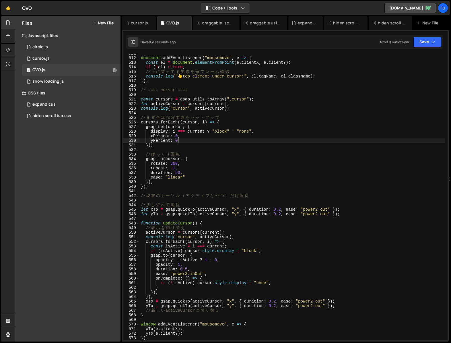
type textarea "xPercent: 0,"
click at [183, 152] on div "document . addEventListener ( "mousemove" , e => { const el = document . elemen…" at bounding box center [293, 199] width 306 height 296
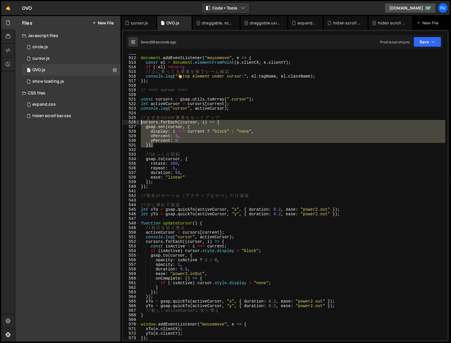
drag, startPoint x: 173, startPoint y: 144, endPoint x: 139, endPoint y: 122, distance: 40.0
click at [139, 122] on div "511 512 513 514 515 516 517 518 519 520 521 522 523 524 525 526 527 528 529 530…" at bounding box center [285, 197] width 325 height 287
click at [347, 140] on div "document . addEventListener ( "mousemove" , e => { const el = document . elemen…" at bounding box center [293, 199] width 306 height 296
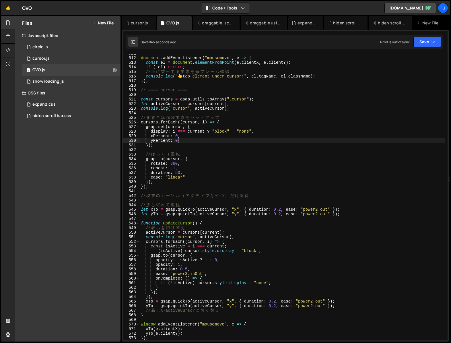
scroll to position [2385, 0]
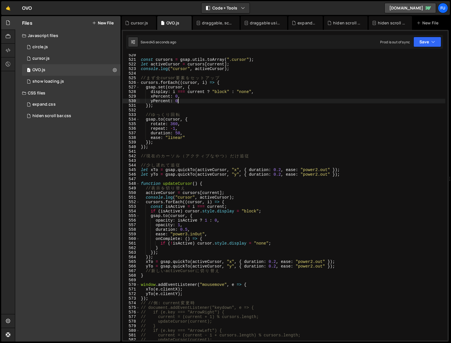
click at [288, 201] on div "const cursors = gsap . utils . toArray ( ".cursor" ) ; let activeCursor = curso…" at bounding box center [293, 201] width 306 height 296
click at [284, 194] on div "const cursors = gsap . utils . toArray ( ".cursor" ) ; let activeCursor = curso…" at bounding box center [293, 201] width 306 height 296
click at [294, 197] on div "const cursors = gsap . utils . toArray ( ".cursor" ) ; let activeCursor = curso…" at bounding box center [293, 201] width 306 height 296
click at [295, 189] on div "const cursors = gsap . utils . toArray ( ".cursor" ) ; let activeCursor = curso…" at bounding box center [293, 201] width 306 height 296
click at [295, 191] on div "const cursors = gsap . utils . toArray ( ".cursor" ) ; let activeCursor = curso…" at bounding box center [293, 201] width 306 height 296
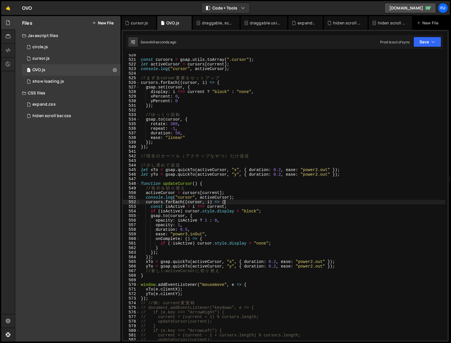
click at [306, 200] on div "const cursors = gsap . utils . toArray ( ".cursor" ) ; let activeCursor = curso…" at bounding box center [293, 201] width 306 height 296
click at [306, 196] on div "const cursors = gsap . utils . toArray ( ".cursor" ) ; let activeCursor = curso…" at bounding box center [293, 201] width 306 height 296
click at [292, 208] on div "const cursors = gsap . utils . toArray ( ".cursor" ) ; let activeCursor = curso…" at bounding box center [293, 201] width 306 height 296
click at [292, 214] on div "const cursors = gsap . utils . toArray ( ".cursor" ) ; let activeCursor = curso…" at bounding box center [293, 201] width 306 height 296
type textarea "[DOMAIN_NAME](cursor, {"
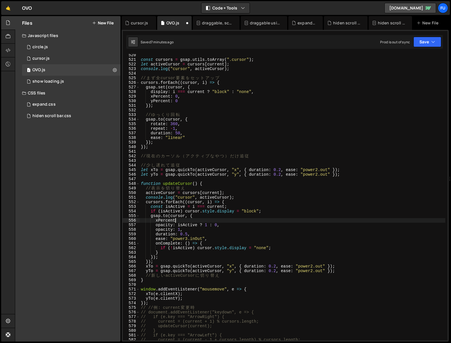
scroll to position [2380, 0]
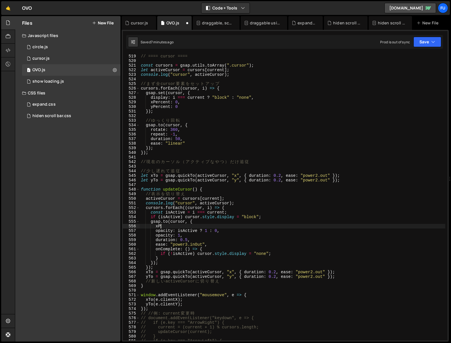
type textarea "x"
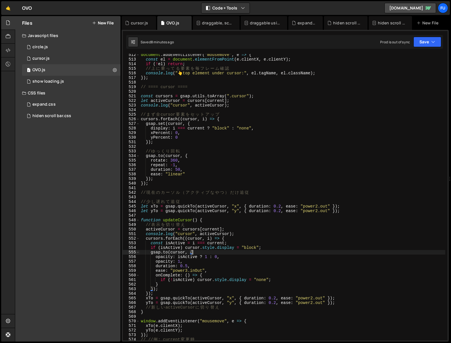
scroll to position [2350, 0]
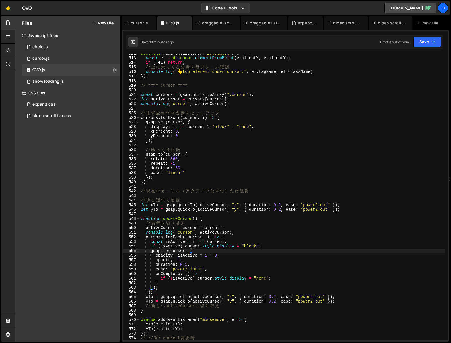
click at [235, 266] on div "document . addEventListener ( "mousemove" , e => { const el = document . elemen…" at bounding box center [293, 199] width 306 height 296
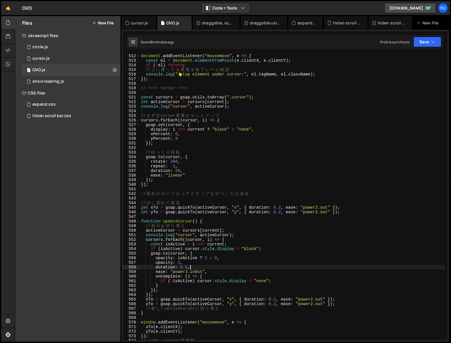
scroll to position [2354, 0]
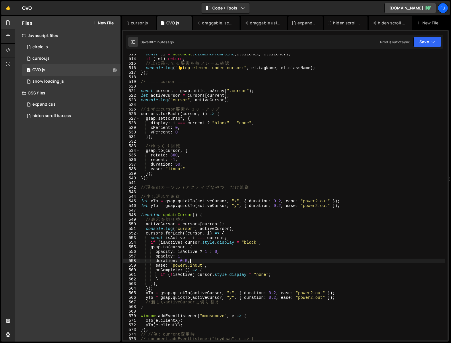
click at [226, 254] on div "const el = document . elementFromPoint ( e . clientX , e . clientY ) ; if ( ! e…" at bounding box center [293, 200] width 306 height 296
type textarea "opacity: 1,"
drag, startPoint x: 222, startPoint y: 255, endPoint x: 108, endPoint y: 255, distance: 114.0
click at [108, 255] on div "Files New File Javascript files 1 circle.js 0 1 cursor.js 0 1 OVO.js 0 1 0" at bounding box center [233, 179] width 436 height 326
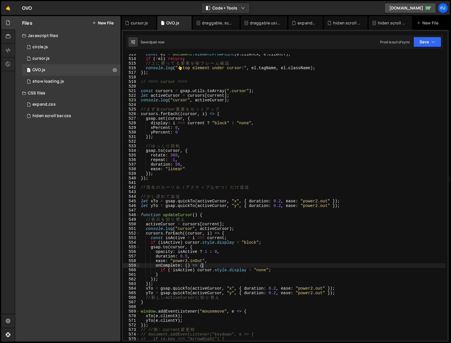
click at [273, 268] on div "const el = document . elementFromPoint ( e . clientX , e . clientY ) ; if ( ! e…" at bounding box center [293, 200] width 306 height 296
drag, startPoint x: 436, startPoint y: 38, endPoint x: 435, endPoint y: 45, distance: 7.6
click at [436, 38] on button "Save" at bounding box center [428, 42] width 28 height 10
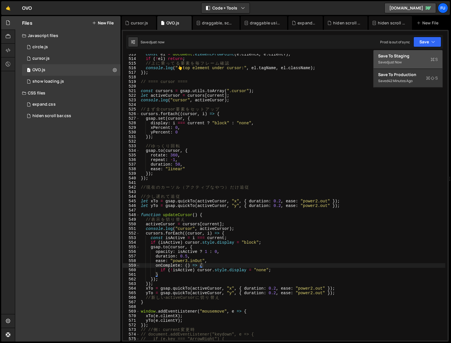
click at [429, 61] on div "Saved just now" at bounding box center [408, 62] width 60 height 7
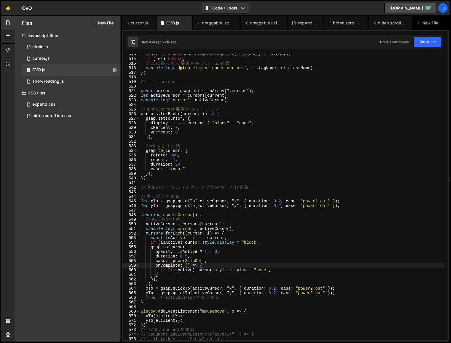
click at [231, 260] on div "const el = document . elementFromPoint ( e . clientX , e . clientY ) ; if ( ! e…" at bounding box center [293, 200] width 306 height 296
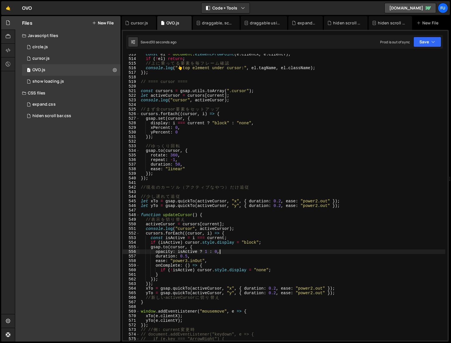
click at [232, 254] on div "const el = document . elementFromPoint ( e . clientX , e . clientY ) ; if ( ! e…" at bounding box center [293, 200] width 306 height 296
click at [293, 280] on div "const el = document . elementFromPoint ( e . clientX , e . clientY ) ; if ( ! e…" at bounding box center [293, 200] width 306 height 296
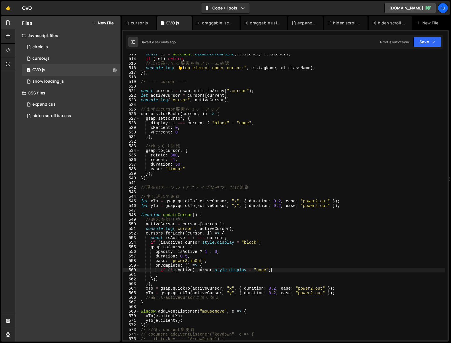
click at [293, 272] on div "const el = document . elementFromPoint ( e . clientX , e . clientY ) ; if ( ! e…" at bounding box center [293, 200] width 306 height 296
click at [260, 258] on div "const el = document . elementFromPoint ( e . clientX , e . clientY ) ; if ( ! e…" at bounding box center [293, 200] width 306 height 296
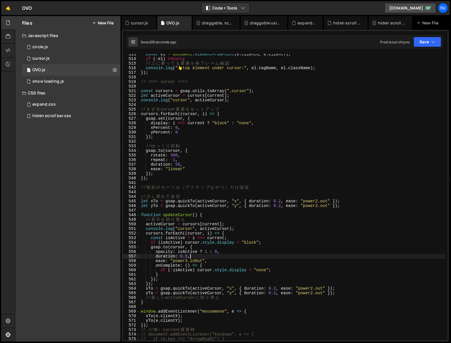
click at [260, 256] on div "const el = document . elementFromPoint ( e . clientX , e . clientY ) ; if ( ! e…" at bounding box center [293, 200] width 306 height 296
click at [261, 254] on div "const el = document . elementFromPoint ( e . clientX , e . clientY ) ; if ( ! e…" at bounding box center [293, 200] width 306 height 296
click at [260, 257] on div "const el = document . elementFromPoint ( e . clientX , e . clientY ) ; if ( ! e…" at bounding box center [293, 200] width 306 height 296
click at [260, 262] on div "const el = document . elementFromPoint ( e . clientX , e . clientY ) ; if ( ! e…" at bounding box center [293, 200] width 306 height 296
click at [260, 257] on div "const el = document . elementFromPoint ( e . clientX , e . clientY ) ; if ( ! e…" at bounding box center [293, 200] width 306 height 296
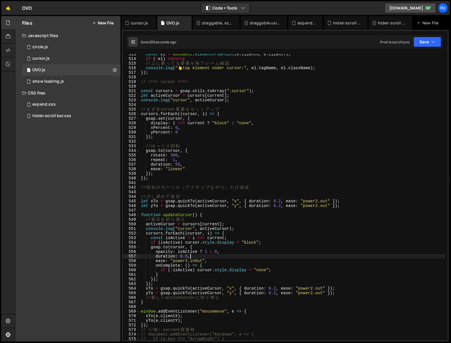
click at [260, 253] on div "const el = document . elementFromPoint ( e . clientX , e . clientY ) ; if ( ! e…" at bounding box center [293, 200] width 306 height 296
click at [261, 250] on div "const el = document . elementFromPoint ( e . clientX , e . clientY ) ; if ( ! e…" at bounding box center [293, 200] width 306 height 296
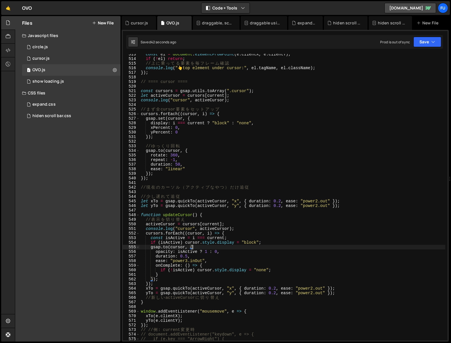
click at [261, 249] on div "const el = document . elementFromPoint ( e . clientX , e . clientY ) ; if ( ! e…" at bounding box center [293, 200] width 306 height 296
click at [258, 252] on div "const el = document . elementFromPoint ( e . clientX , e . clientY ) ; if ( ! e…" at bounding box center [293, 200] width 306 height 296
click at [258, 250] on div "const el = document . elementFromPoint ( e . clientX , e . clientY ) ; if ( ! e…" at bounding box center [293, 200] width 306 height 296
click at [258, 249] on div "const el = document . elementFromPoint ( e . clientX , e . clientY ) ; if ( ! e…" at bounding box center [293, 200] width 306 height 296
click at [265, 242] on div "const el = document . elementFromPoint ( e . clientX , e . clientY ) ; if ( ! e…" at bounding box center [293, 200] width 306 height 296
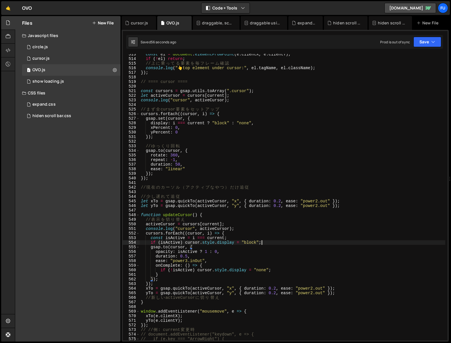
type textarea "if (isActive) cursor.style.display = "block";"
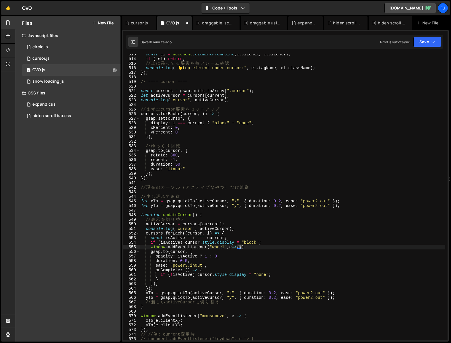
scroll to position [0, 7]
type textarea "window.addEventListener("wheel",e=>{})"
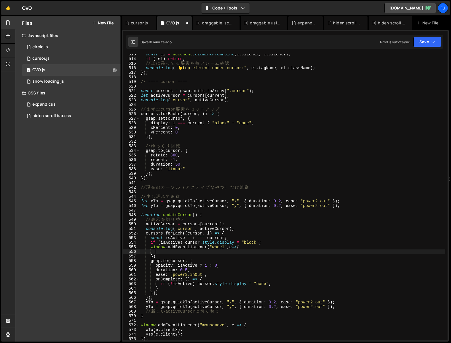
type textarea "e"
click at [156, 252] on div "const el = document . elementFromPoint ( e . clientX , e . clientY ) ; if ( ! e…" at bounding box center [293, 200] width 306 height 296
click at [241, 248] on div "const el = document . elementFromPoint ( e . clientX , e . clientY ) ; if ( ! e…" at bounding box center [293, 200] width 306 height 296
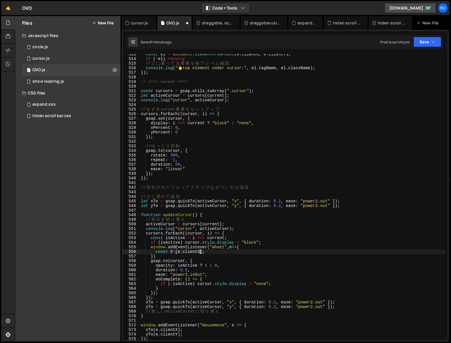
click at [200, 253] on div "const el = document . elementFromPoint ( e . clientX , e . clientY ) ; if ( ! e…" at bounding box center [293, 200] width 306 height 296
click at [177, 251] on div "const el = document . elementFromPoint ( e . clientX , e . clientY ) ; if ( ! e…" at bounding box center [293, 200] width 306 height 296
click at [220, 249] on div "const el = document . elementFromPoint ( e . clientX , e . clientY ) ; if ( ! e…" at bounding box center [293, 200] width 306 height 296
click at [211, 252] on div "const el = document . elementFromPoint ( e . clientX , e . clientY ) ; if ( ! e…" at bounding box center [293, 200] width 306 height 296
type textarea "const X=e.client);"
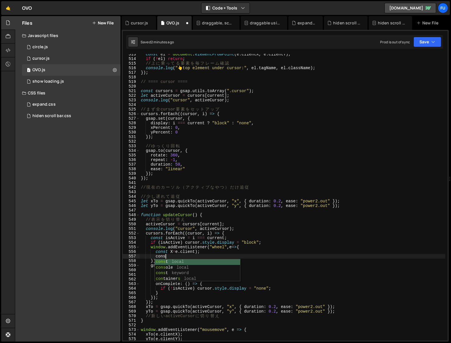
scroll to position [0, 1]
click at [196, 253] on div "const el = document . elementFromPoint ( e . clientX , e . clientY ) ; if ( ! e…" at bounding box center [293, 200] width 306 height 296
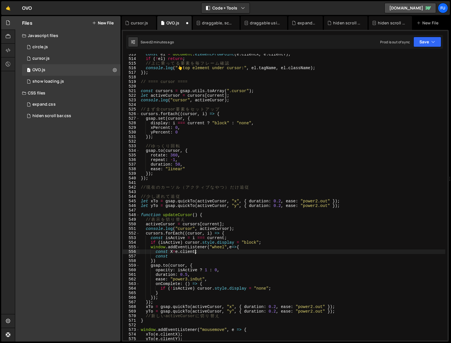
click at [187, 254] on div "const el = document . elementFromPoint ( e . clientX , e . clientY ) ; if ( ! e…" at bounding box center [293, 200] width 306 height 296
click at [180, 257] on div "const el = document . elementFromPoint ( e . clientX , e . clientY ) ; if ( ! e…" at bounding box center [293, 200] width 306 height 296
click at [196, 251] on div "const el = document . elementFromPoint ( e . clientX , e . clientY ) ; if ( ! e…" at bounding box center [293, 199] width 306 height 296
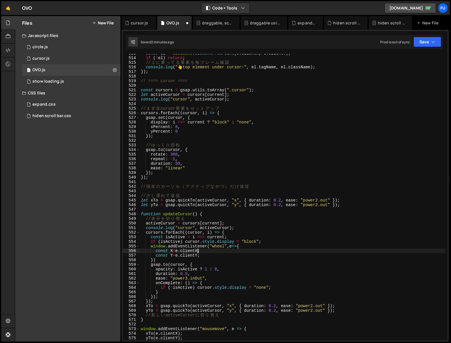
click at [220, 256] on div "const el = document . elementFromPoint ( e . clientX , e . clientY ) ; if ( ! e…" at bounding box center [293, 199] width 306 height 296
click at [218, 255] on div "const el = document . elementFromPoint ( e . clientX , e . clientY ) ; if ( ! e…" at bounding box center [293, 199] width 306 height 296
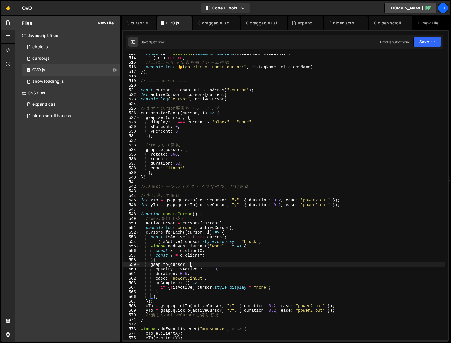
drag, startPoint x: 192, startPoint y: 264, endPoint x: 233, endPoint y: 269, distance: 41.9
click at [192, 264] on div "const el = document . elementFromPoint ( e . clientX , e . clientY ) ; if ( ! e…" at bounding box center [293, 199] width 306 height 296
click at [233, 269] on div "const el = document . elementFromPoint ( e . clientX , e . clientY ) ; if ( ! e…" at bounding box center [293, 199] width 306 height 296
click at [225, 265] on div "const el = document . elementFromPoint ( e . clientX , e . clientY ) ; if ( ! e…" at bounding box center [293, 199] width 306 height 296
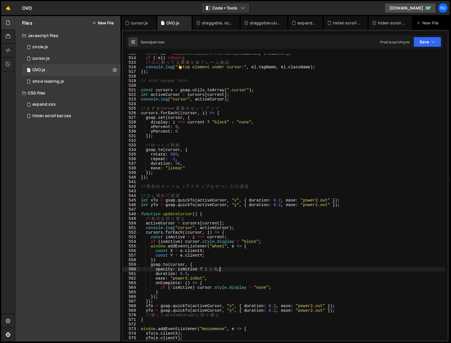
type textarea "[DOMAIN_NAME](cursor, {"
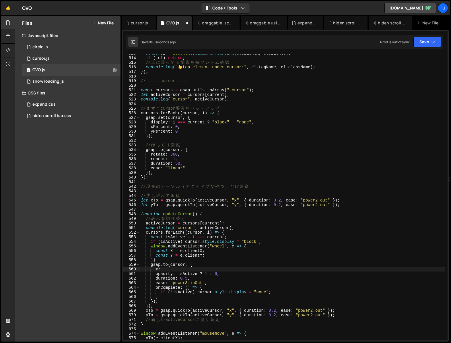
scroll to position [0, 1]
click at [258, 265] on div "const el = document . elementFromPoint ( e . clientX , e . clientY ) ; if ( ! e…" at bounding box center [293, 199] width 306 height 296
click at [231, 267] on div "const el = document . elementFromPoint ( e . clientX , e . clientY ) ; if ( ! e…" at bounding box center [293, 199] width 306 height 296
click at [223, 270] on div "const el = document . elementFromPoint ( e . clientX , e . clientY ) ; if ( ! e…" at bounding box center [293, 199] width 306 height 296
type textarea "x:X;"
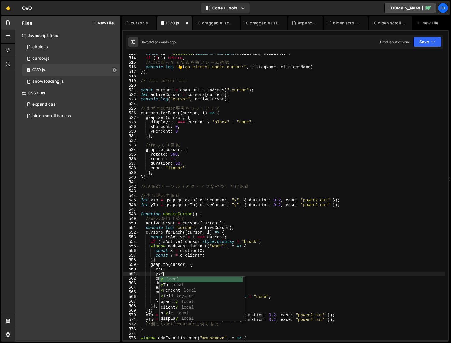
scroll to position [0, 1]
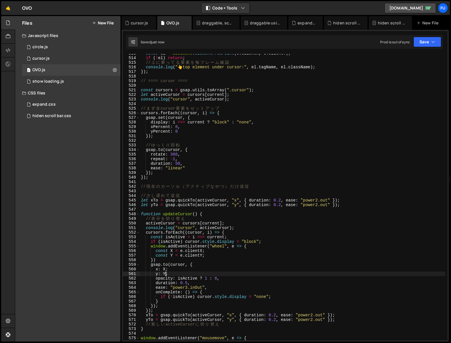
click at [202, 270] on div "const el = document . elementFromPoint ( e . clientX , e . clientY ) ; if ( ! e…" at bounding box center [293, 199] width 306 height 296
click at [191, 274] on div "const el = document . elementFromPoint ( e . clientX , e . clientY ) ; if ( ! e…" at bounding box center [293, 199] width 306 height 296
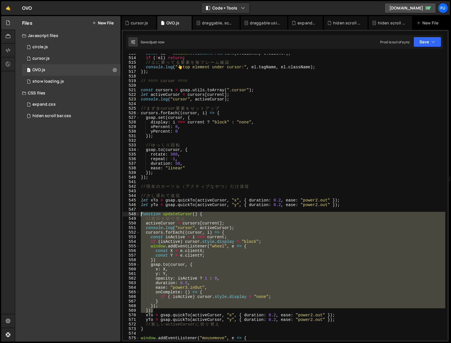
drag, startPoint x: 175, startPoint y: 310, endPoint x: 113, endPoint y: 213, distance: 114.7
click at [113, 213] on div "Files New File Javascript files 1 circle.js 0 1 cursor.js 0 1 OVO.js 0 1 0" at bounding box center [233, 179] width 436 height 326
click at [384, 176] on div "const el = document . elementFromPoint ( e . clientX , e . clientY ) ; if ( ! e…" at bounding box center [293, 199] width 306 height 296
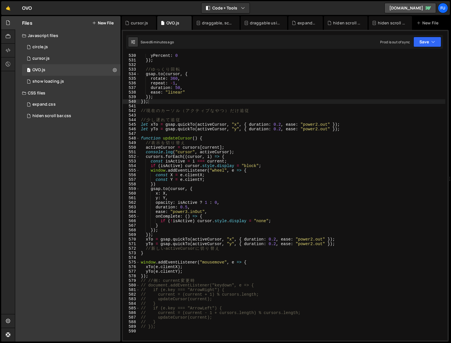
scroll to position [2431, 0]
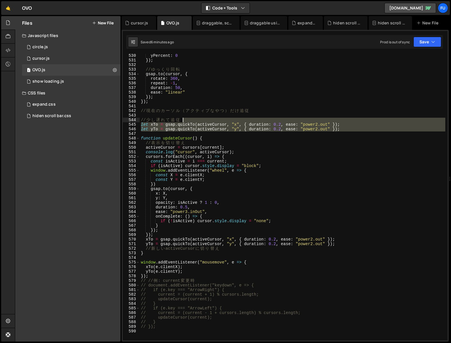
drag, startPoint x: 368, startPoint y: 131, endPoint x: 255, endPoint y: 121, distance: 113.0
click at [255, 121] on div "yPercent : 0 }) ; // ゆ っ く り 回 転 gsap . to ( cursor , { rotate : 360 , repeat :…" at bounding box center [293, 201] width 306 height 296
click at [254, 119] on div "yPercent : 0 }) ; // ゆ っ く り 回 転 gsap . to ( cursor , { rotate : 360 , repeat :…" at bounding box center [293, 197] width 306 height 287
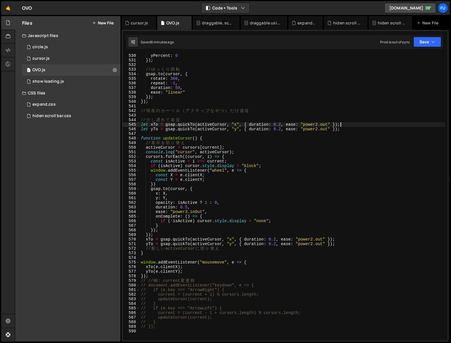
click at [353, 125] on div "yPercent : 0 }) ; // ゆ っ く り 回 転 gsap . to ( cursor , { rotate : 360 , repeat :…" at bounding box center [293, 201] width 306 height 296
click at [350, 129] on div "yPercent : 0 }) ; // ゆ っ く り 回 転 gsap . to ( cursor , { rotate : 360 , repeat :…" at bounding box center [293, 201] width 306 height 296
click at [356, 131] on div "yPercent : 0 }) ; // ゆ っ く り 回 転 gsap . to ( cursor , { rotate : 360 , repeat :…" at bounding box center [293, 201] width 306 height 296
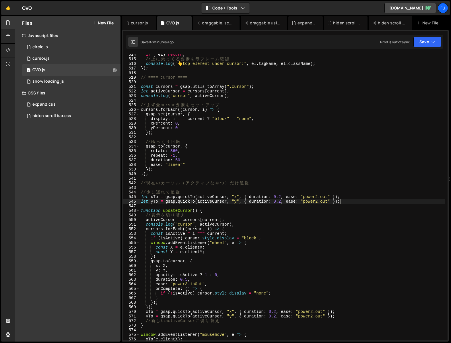
scroll to position [2358, 0]
click at [326, 104] on div "if ( ! el ) return ; // 上 に 乗 っ て る 要 素 を 毎 フ レ ー ム 確 認 console . log ( " 👆 top…" at bounding box center [293, 200] width 306 height 296
type textarea "// まず全cursor要素をセットアップ"
click at [326, 100] on div "if ( ! el ) return ; // 上 に 乗 っ て る 要 素 を 毎 フ レ ー ム 確 認 console . log ( " 👆 top…" at bounding box center [293, 200] width 306 height 296
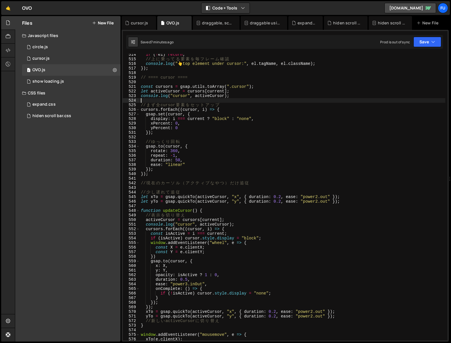
paste textarea "// まず全cursor要素をセットアップ"
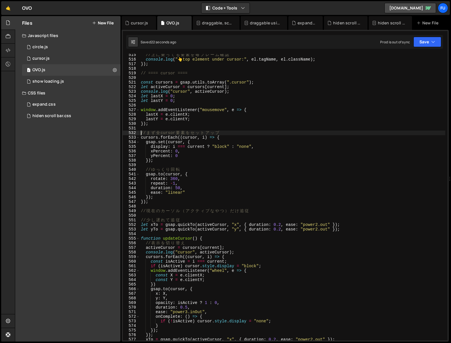
scroll to position [2385, 0]
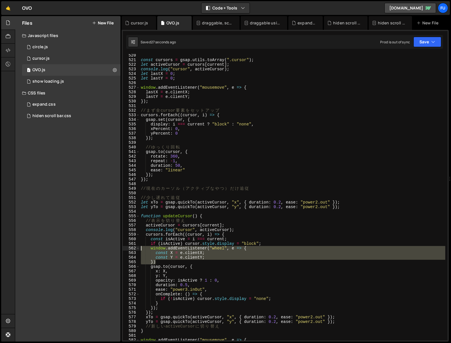
drag, startPoint x: 162, startPoint y: 262, endPoint x: 132, endPoint y: 250, distance: 32.0
click at [132, 250] on div "// まず全cursor要素をセットアップ 520 521 522 523 524 525 526 527 528 529 530 531 532 533 5…" at bounding box center [285, 197] width 325 height 287
type textarea "window.addEventListener("wheel", e => { const X = e.clientX;"
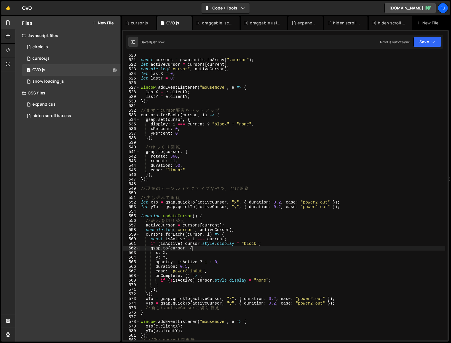
click at [246, 250] on div "const cursors = gsap . utils . toArray ( ".cursor" ) ; let activeCursor = curso…" at bounding box center [293, 201] width 306 height 296
click at [243, 258] on div "const cursors = gsap . utils . toArray ( ".cursor" ) ; let activeCursor = curso…" at bounding box center [293, 201] width 306 height 296
click at [165, 253] on div "const cursors = gsap . utils . toArray ( ".cursor" ) ; let activeCursor = curso…" at bounding box center [293, 201] width 306 height 296
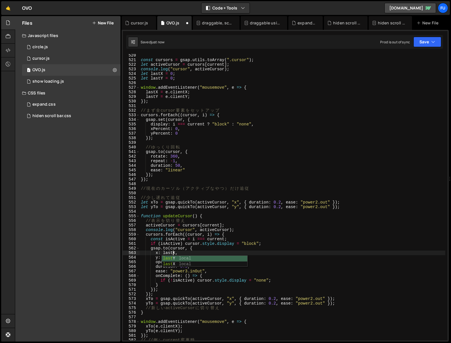
scroll to position [0, 2]
click at [239, 247] on div "const cursors = gsap . utils . toArray ( ".cursor" ) ; let activeCursor = curso…" at bounding box center [293, 201] width 306 height 296
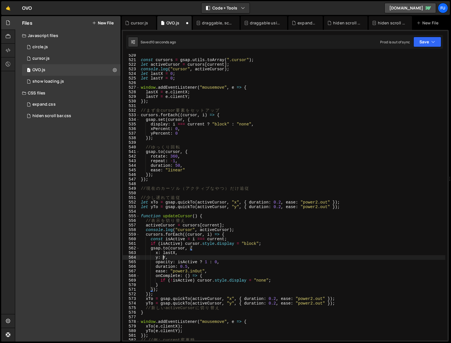
click at [164, 257] on div "const cursors = gsap . utils . toArray ( ".cursor" ) ; let activeCursor = curso…" at bounding box center [293, 201] width 306 height 296
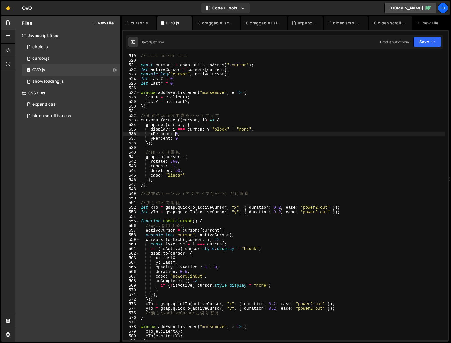
click at [177, 134] on div "// ==== cursor ==== const cursors = gsap . utils . toArray ( ".cursor" ) ; let …" at bounding box center [293, 202] width 306 height 296
click at [238, 158] on div "// ==== cursor ==== const cursors = gsap . utils . toArray ( ".cursor" ) ; let …" at bounding box center [293, 202] width 306 height 296
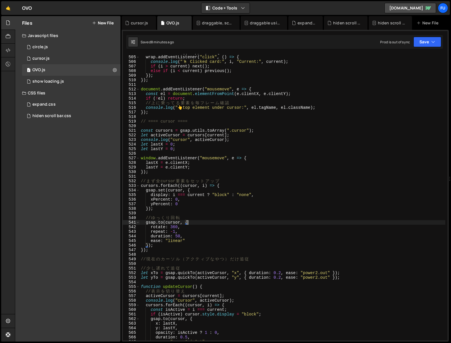
scroll to position [2319, 0]
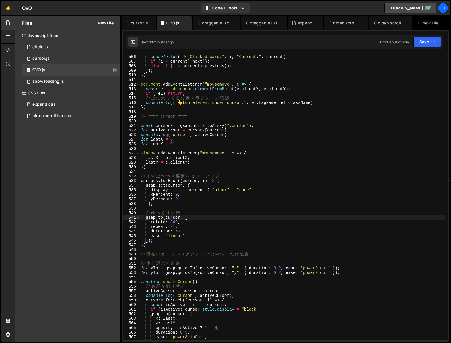
click at [177, 195] on div "wrap . addEventListener ( "click" , ( ) => { console . log ( " 🖱 ️ Clicked card…" at bounding box center [293, 198] width 306 height 296
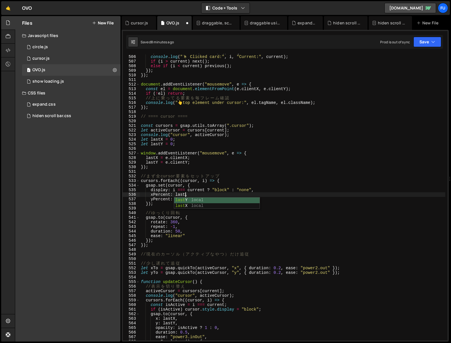
scroll to position [0, 3]
click at [179, 200] on div "wrap . addEventListener ( "click" , ( ) => { console . log ( " 🖱 ️ Clicked card…" at bounding box center [293, 198] width 306 height 296
click at [172, 195] on div "wrap . addEventListener ( "click" , ( ) => { console . log ( " 🖱 ️ Clicked card…" at bounding box center [293, 198] width 306 height 296
click at [171, 194] on div "wrap . addEventListener ( "click" , ( ) => { console . log ( " 🖱 ️ Clicked card…" at bounding box center [293, 198] width 306 height 296
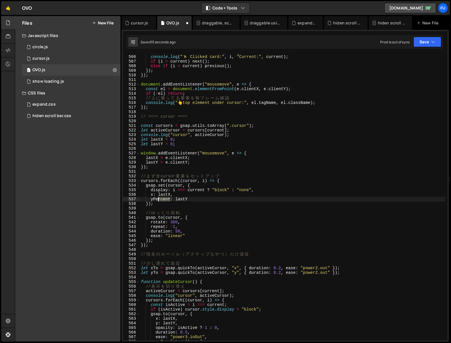
drag, startPoint x: 170, startPoint y: 200, endPoint x: 154, endPoint y: 200, distance: 16.1
click at [154, 200] on div "wrap . addEventListener ( "click" , ( ) => { console . log ( " 🖱 ️ Clicked card…" at bounding box center [293, 198] width 306 height 296
type textarea "y: lastY"
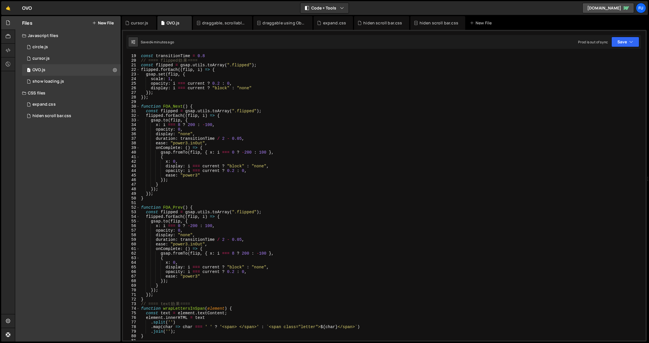
scroll to position [0, 0]
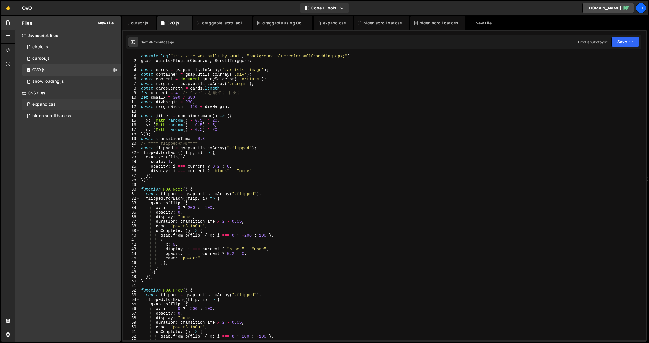
click at [55, 104] on div "expand.css 0" at bounding box center [72, 104] width 100 height 11
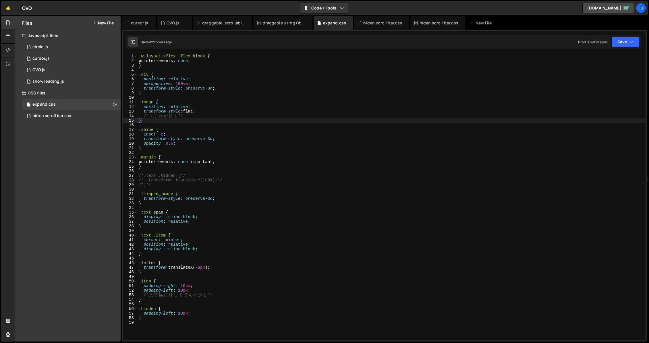
type textarea "transform-style: preserve-3d;"
click at [235, 198] on div ".w-layout-vflex .flex-block { pointer-events : none ; } .div { position : relat…" at bounding box center [392, 202] width 508 height 296
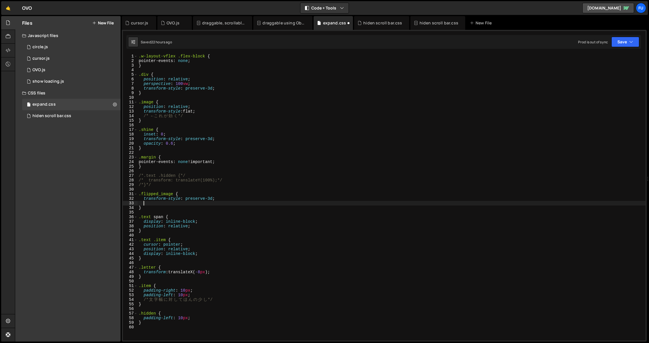
paste textarea "linear-gradient(to right, rgb(0 0 0 / 100%) 95%, rgb(0 0 0 / 0%) 100%);"
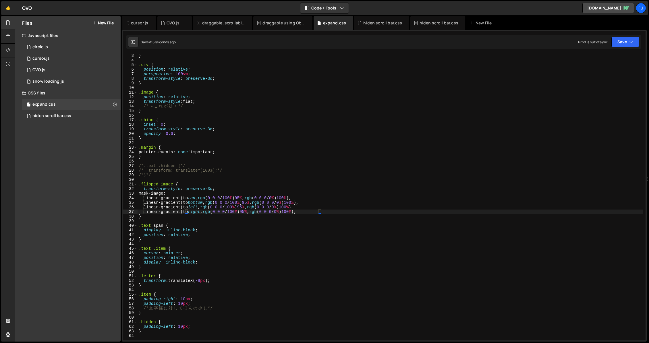
scroll to position [9, 0]
click at [167, 195] on div "pointer-events : none ; } .div { position : relative ; perspective : 100 vw ; t…" at bounding box center [391, 198] width 506 height 296
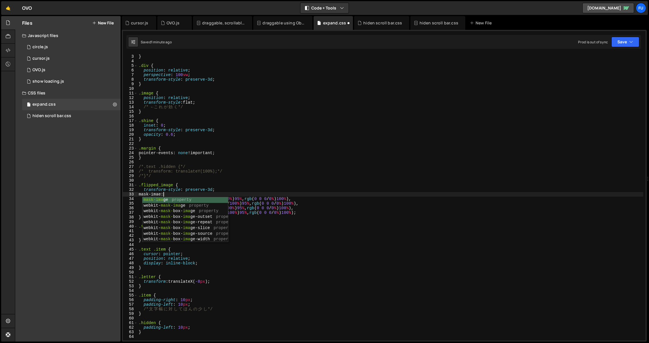
scroll to position [0, 2]
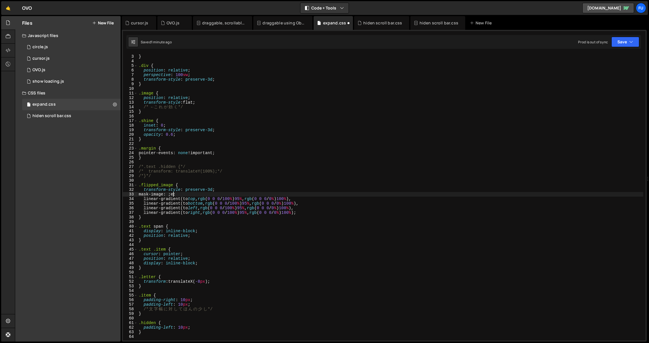
click at [233, 193] on div "pointer-events : none ; } .div { position : relative ; perspective : 100 vw ; t…" at bounding box center [391, 198] width 506 height 296
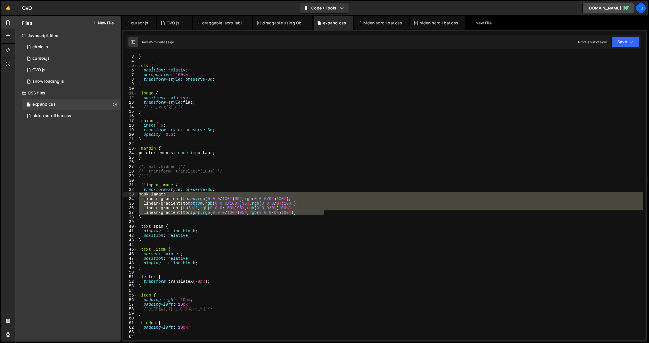
drag, startPoint x: 322, startPoint y: 210, endPoint x: 129, endPoint y: 195, distance: 193.6
click at [129, 195] on div "mask-image: 2 3 4 5 6 7 8 9 10 11 12 13 14 15 16 17 18 19 20 21 22 23 24 25 26 …" at bounding box center [384, 197] width 523 height 287
paste textarea "backdrop-filter: blur(10px);"
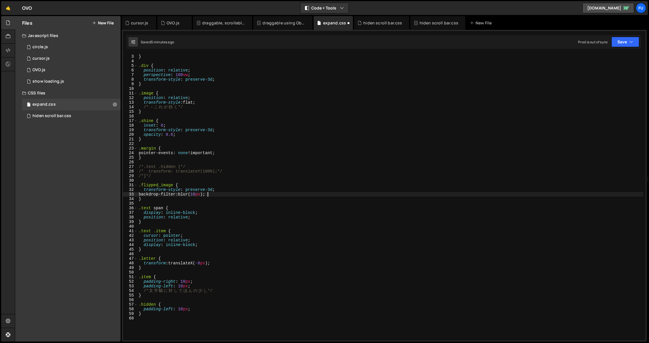
type textarea "backdrop-filter: blur(10px);"
